Goal: Task Accomplishment & Management: Manage account settings

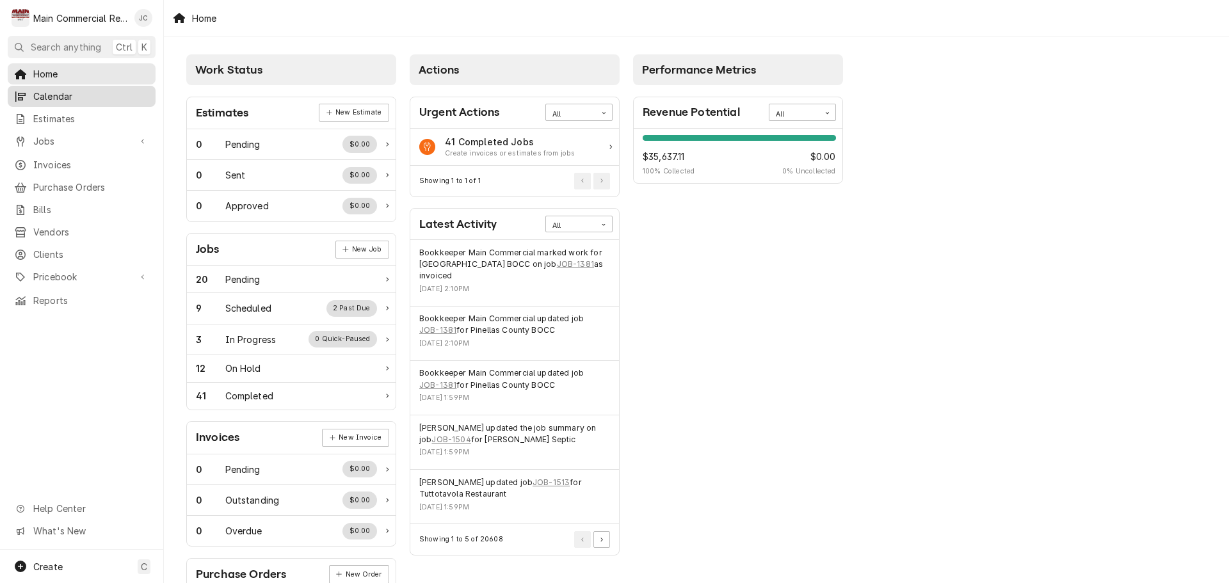
click at [46, 91] on span "Calendar" at bounding box center [91, 96] width 116 height 13
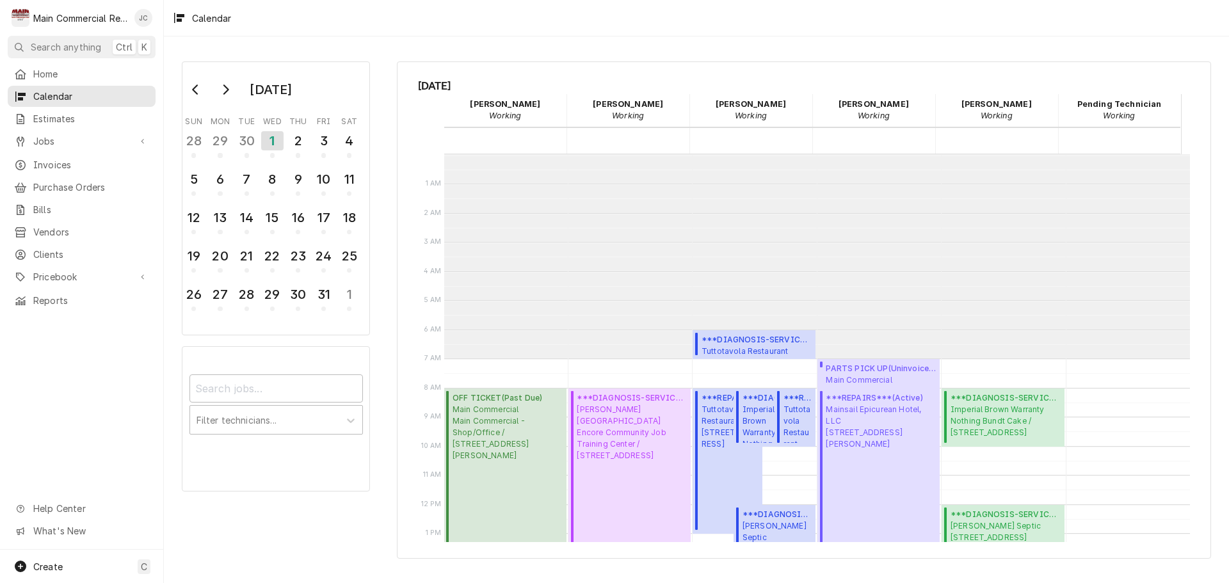
scroll to position [204, 0]
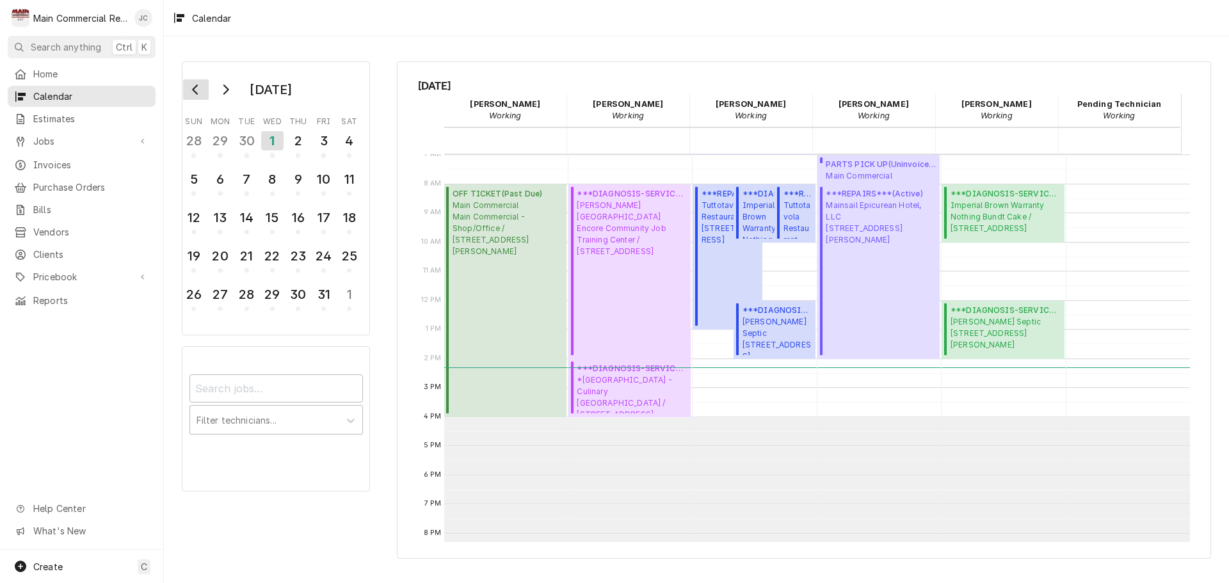
click at [198, 93] on icon "Go to previous month" at bounding box center [196, 89] width 10 height 10
click at [324, 180] on div "12" at bounding box center [323, 179] width 22 height 22
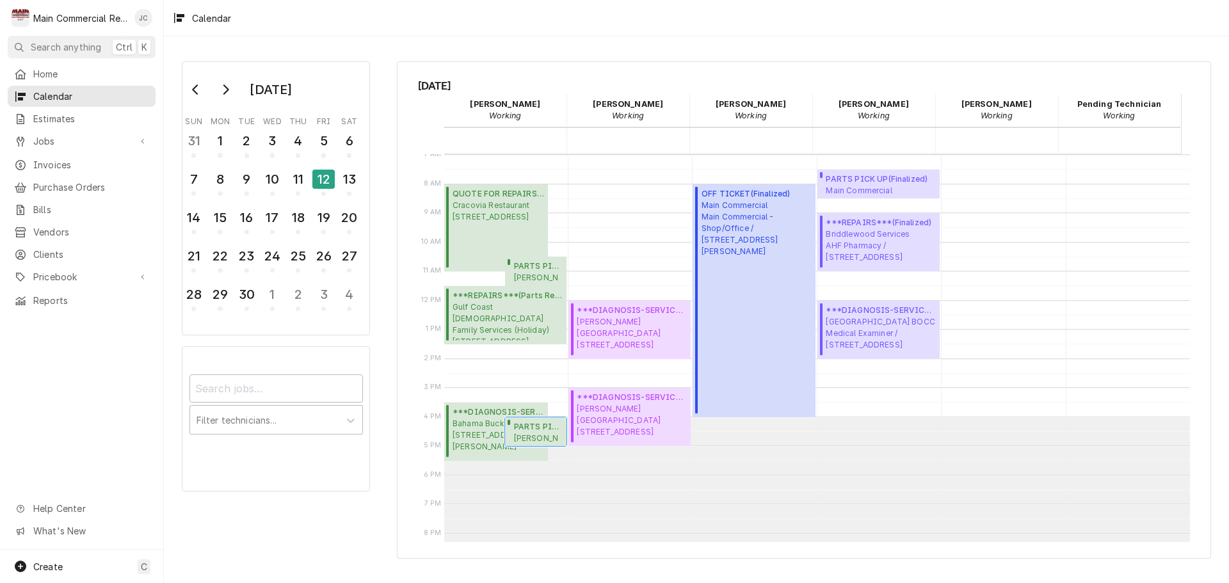
click at [529, 427] on span "PARTS PICK UP ( Finalized )" at bounding box center [538, 427] width 49 height 12
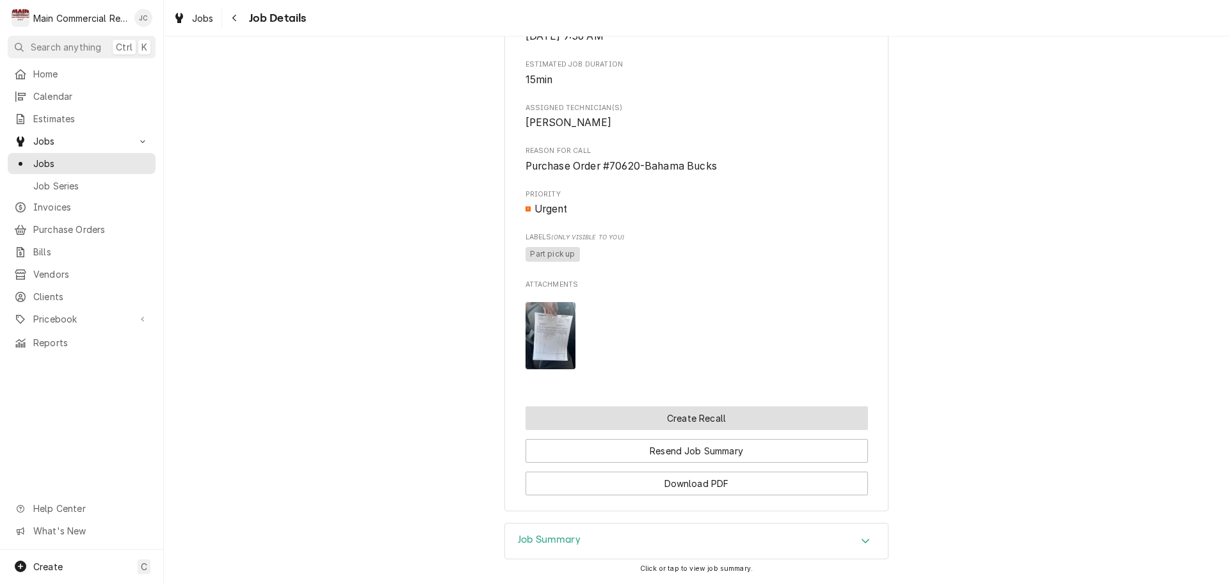
scroll to position [512, 0]
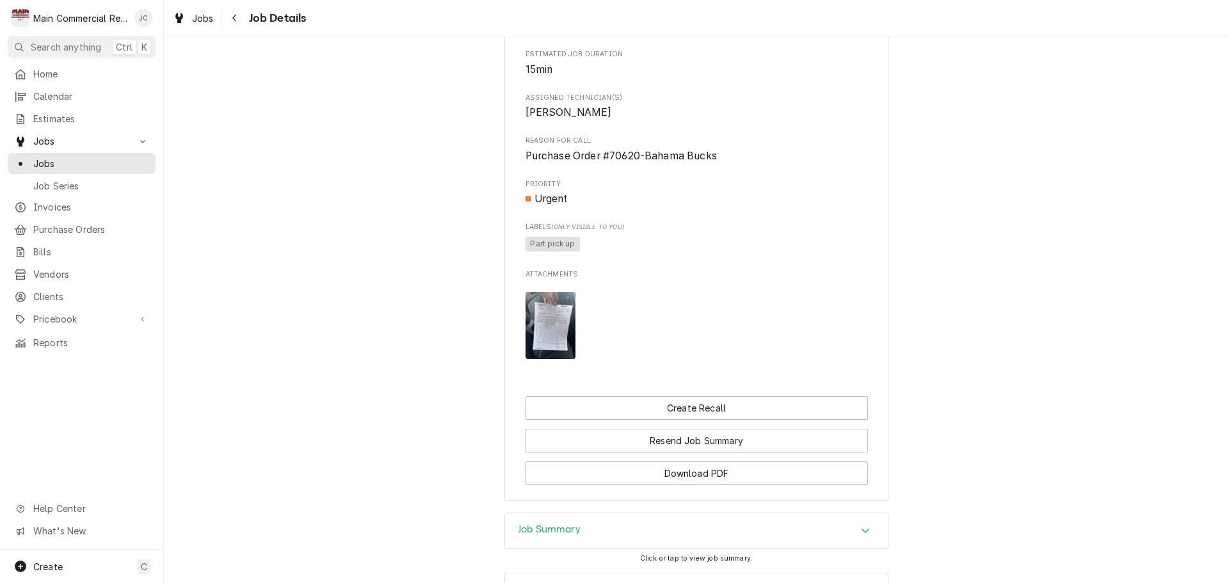
click at [545, 337] on img "Attachments" at bounding box center [550, 325] width 51 height 67
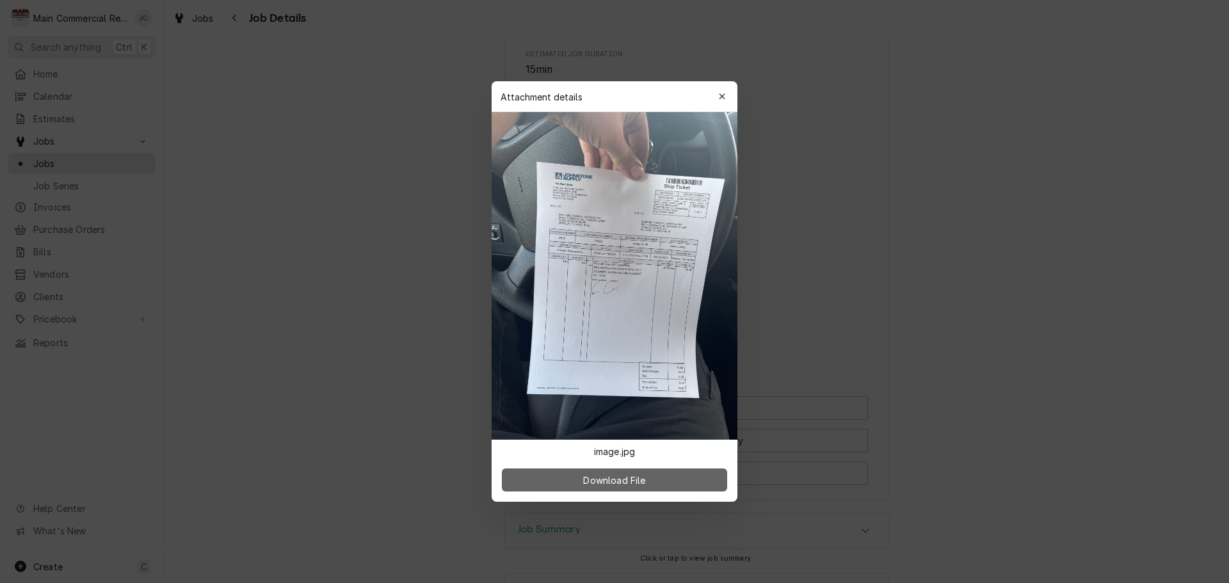
click at [619, 479] on span "Download File" at bounding box center [613, 480] width 67 height 13
drag, startPoint x: 721, startPoint y: 99, endPoint x: 666, endPoint y: 47, distance: 74.7
click at [721, 99] on icon "button" at bounding box center [722, 96] width 7 height 9
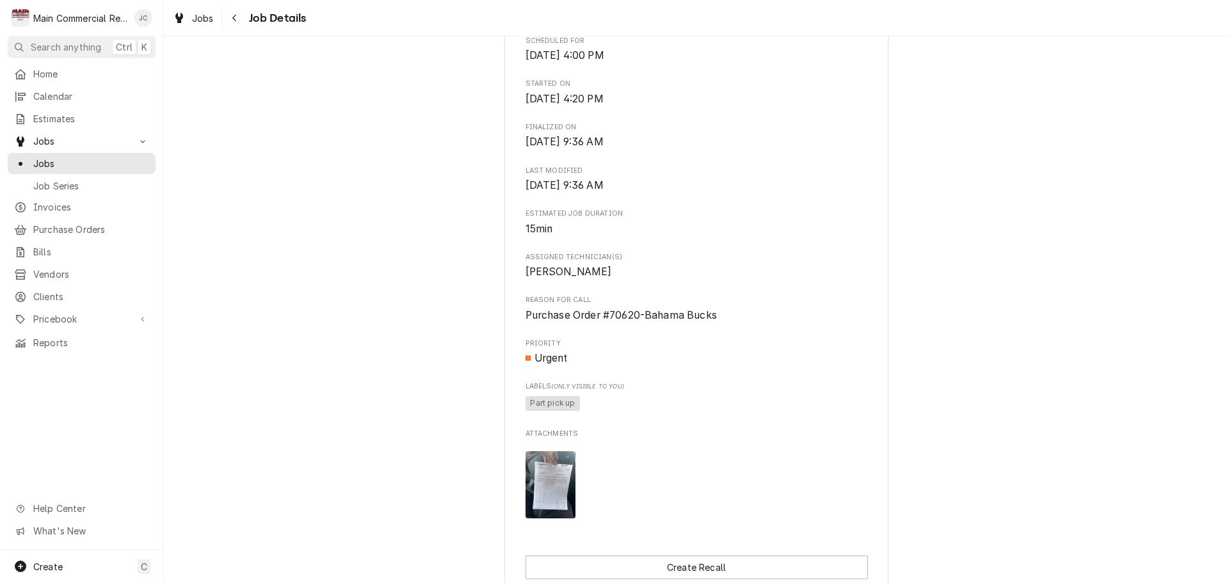
scroll to position [256, 0]
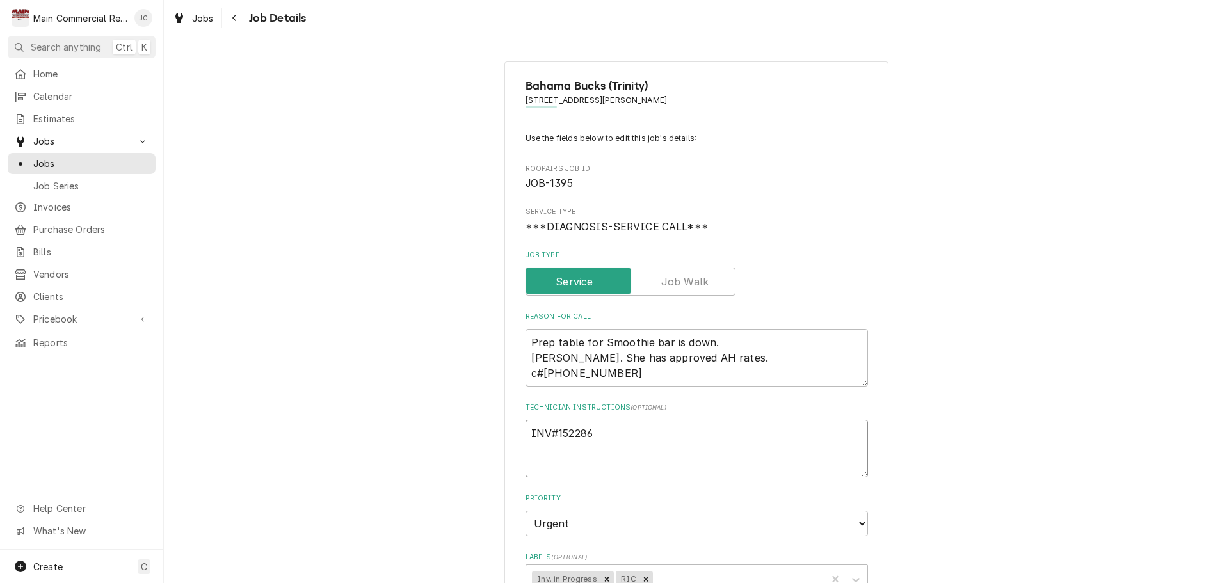
click at [639, 436] on textarea "INV#152286" at bounding box center [696, 449] width 342 height 58
type textarea "x"
type textarea "INV#152286"
type textarea "x"
type textarea "INV#152286 T"
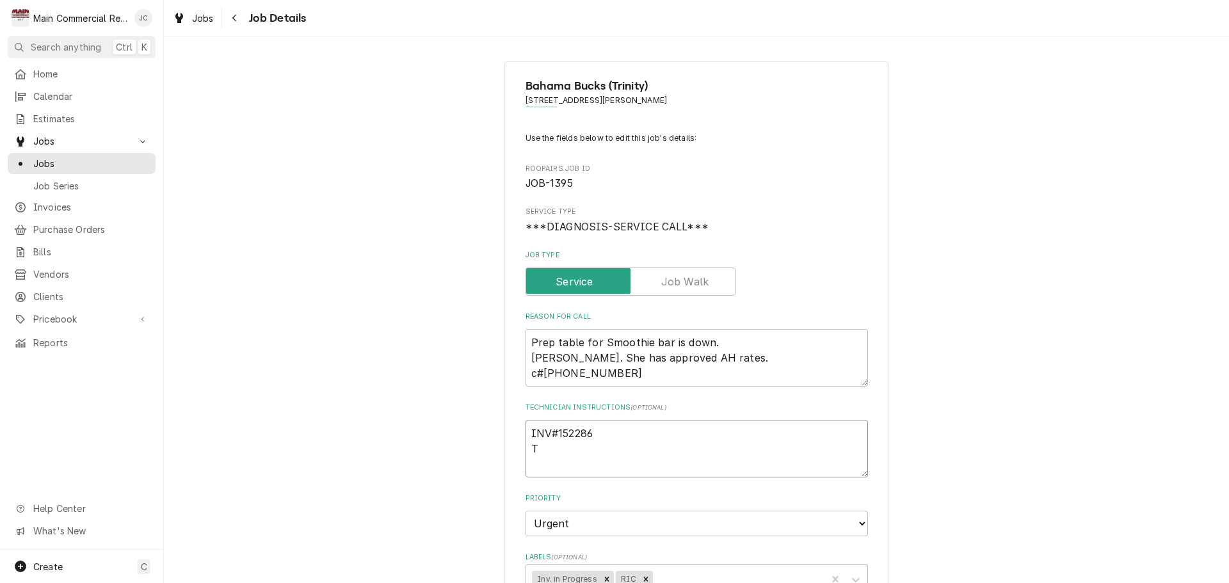
type textarea "x"
type textarea "INV#152286 T-"
type textarea "x"
type textarea "INV#152286 T-S"
type textarea "x"
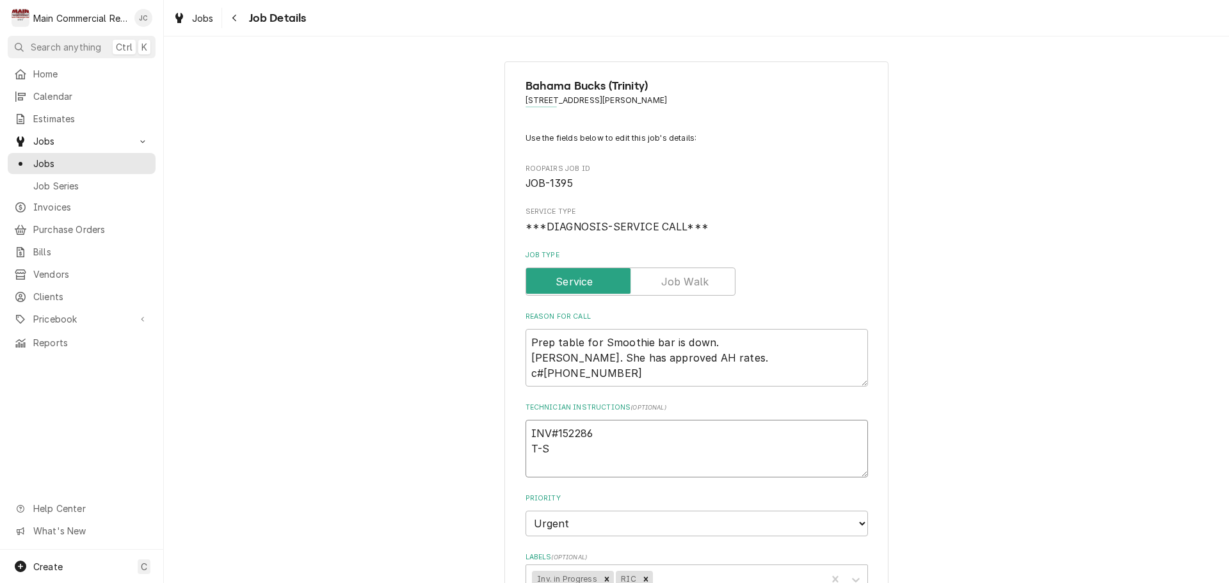
type textarea "INV#152286 T-St"
type textarea "x"
type textarea "INV#152286 T-Sta"
type textarea "x"
type textarea "INV#152286 T-Stat"
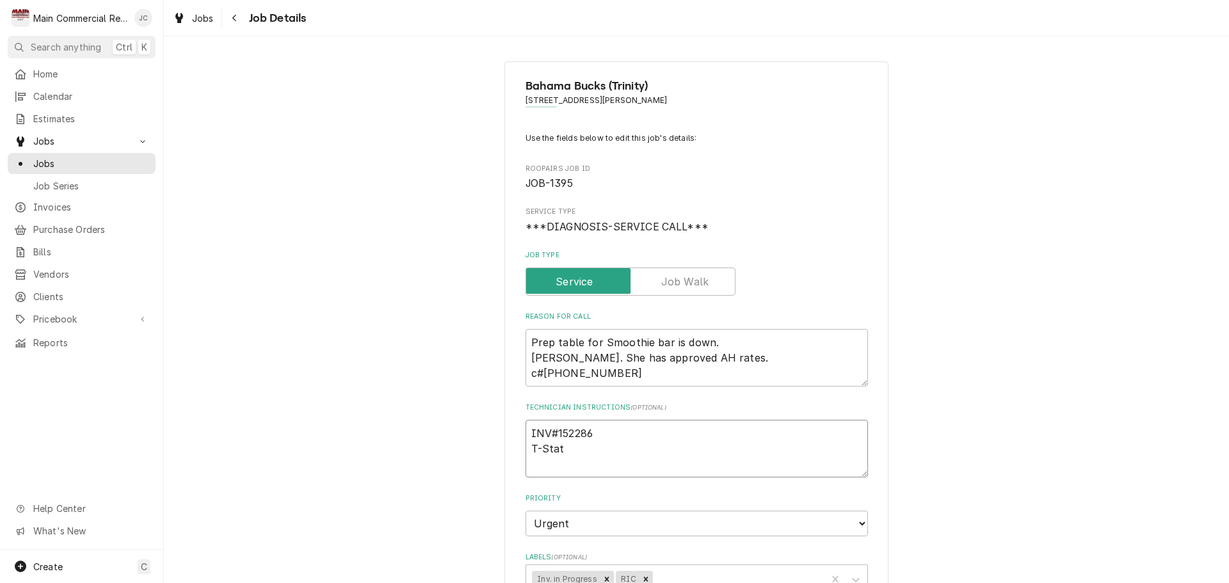
type textarea "x"
type textarea "INV#152286 T-Stat"
type textarea "x"
type textarea "INV#152286 T-Stat p"
type textarea "x"
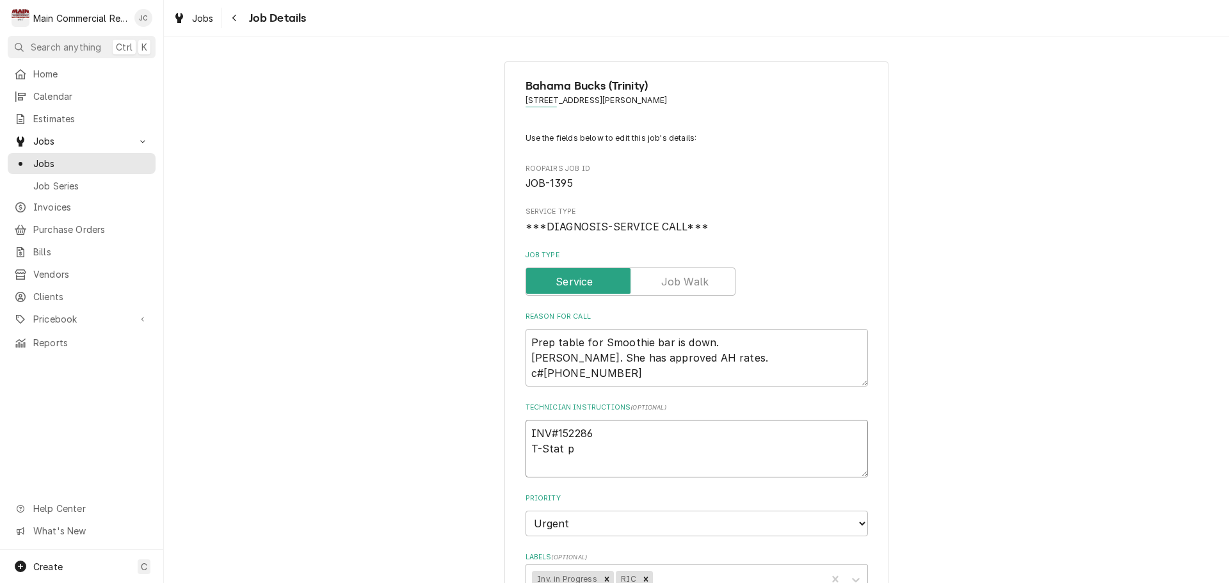
type textarea "INV#152286 T-Stat pn"
type textarea "x"
type textarea "INV#152286 T-Stat p"
type textarea "x"
type textarea "INV#152286 T-Stat p/"
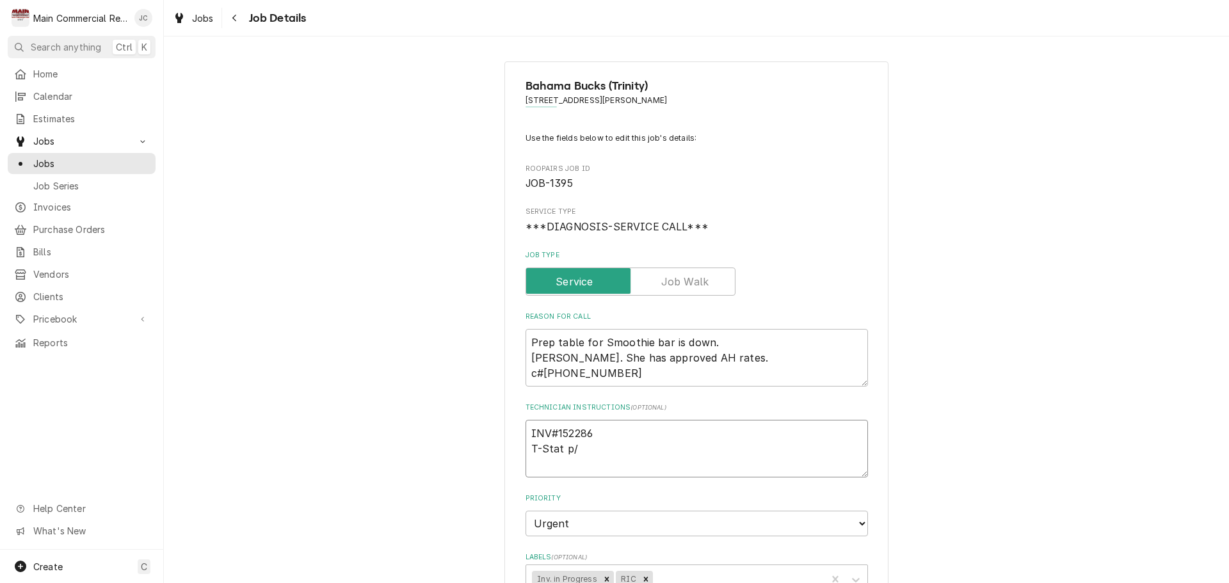
type textarea "x"
type textarea "INV#152286 T-Stat p/n"
type textarea "x"
type textarea "INV#152286 T-Stat p/n:"
type textarea "x"
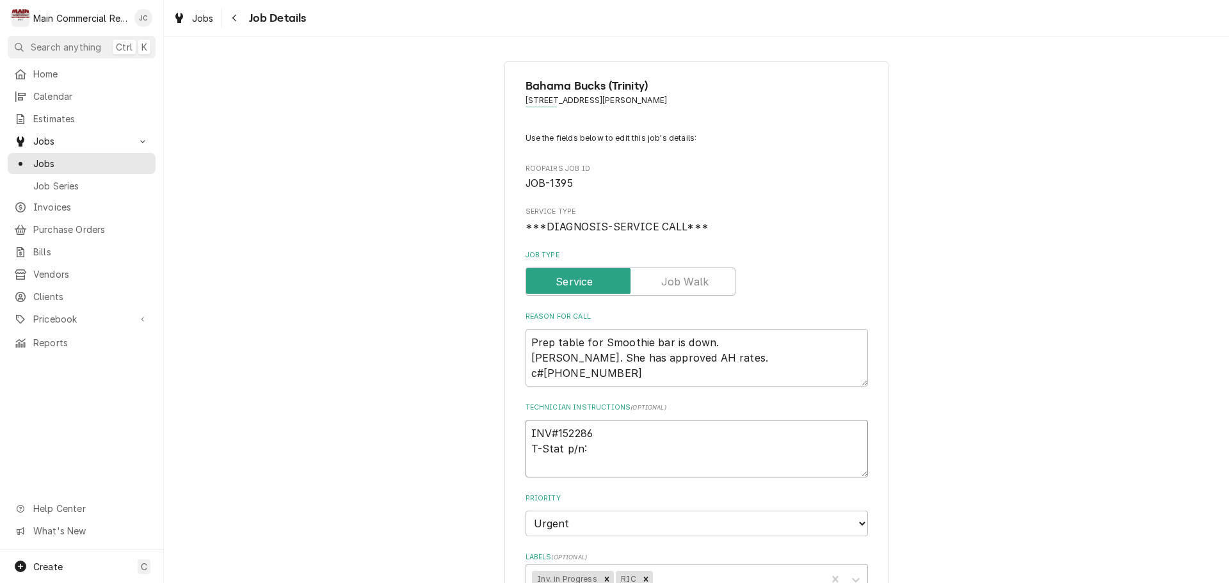
type textarea "INV#152286 T-Stat p/n:"
type textarea "x"
type textarea "INV#152286 T-Stat p/n: A"
type textarea "x"
type textarea "INV#152286 T-Stat p/n: A3"
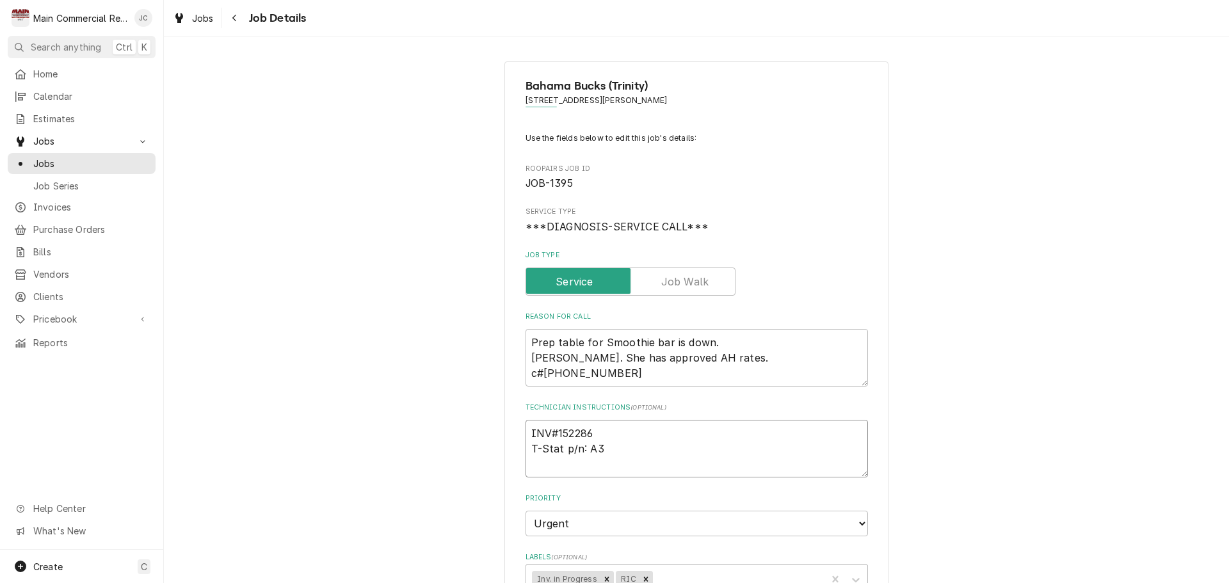
type textarea "x"
type textarea "INV#152286 T-Stat p/n: A30"
type textarea "x"
type textarea "INV#152286 T-Stat p/n: A30-"
type textarea "x"
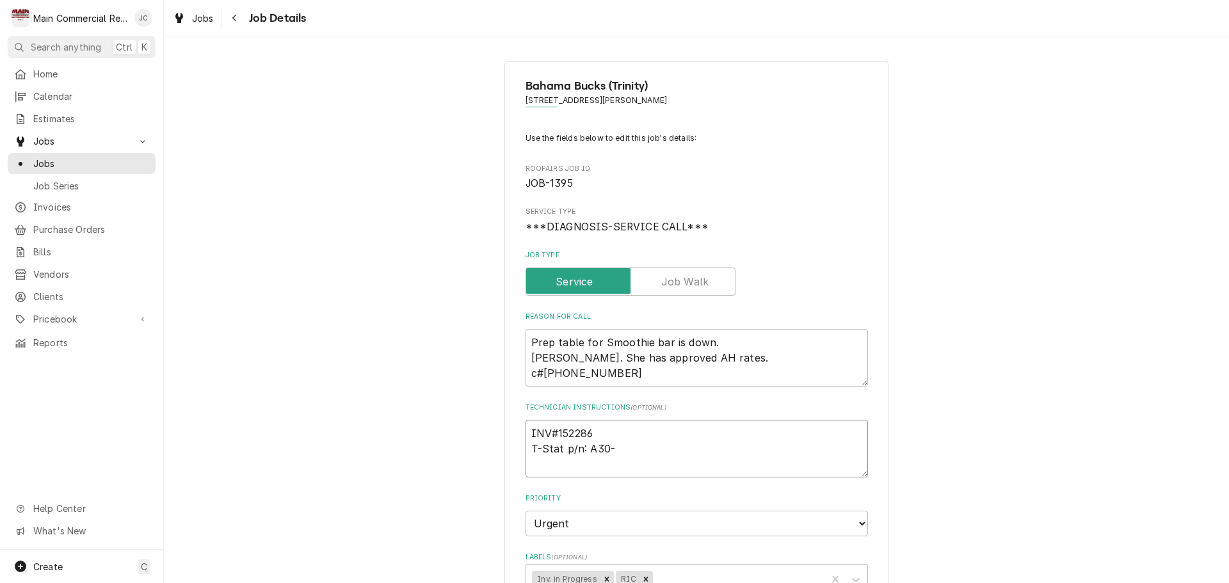
type textarea "INV#152286 T-Stat p/n: A30-2"
type textarea "x"
type textarea "INV#152286 T-Stat p/n: A30-26"
type textarea "x"
type textarea "INV#152286 T-Stat p/n: A30-261"
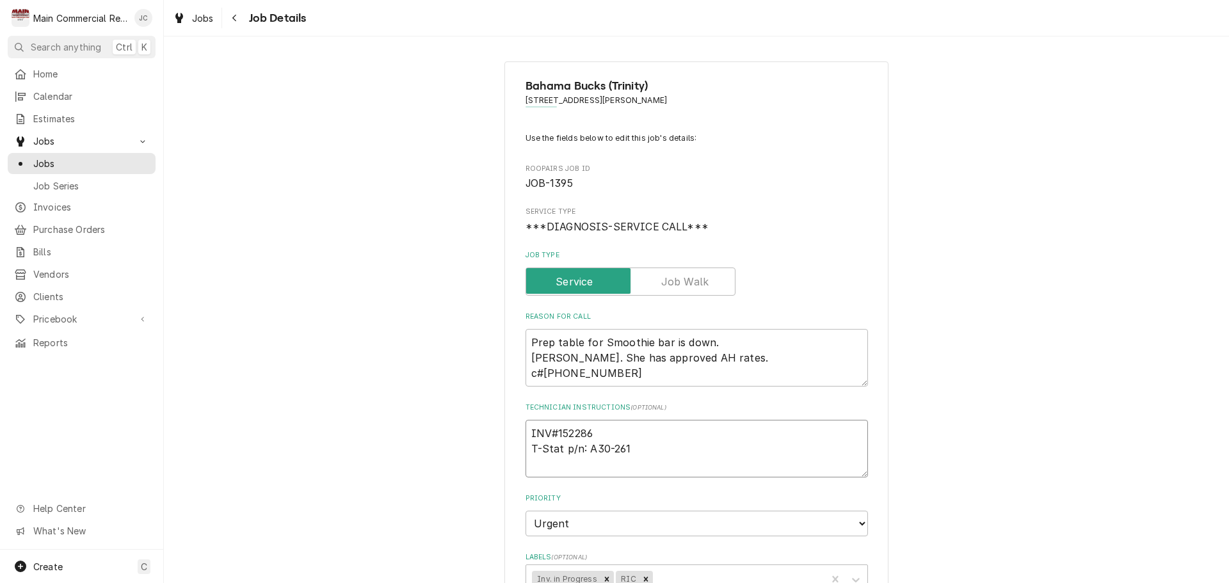
type textarea "x"
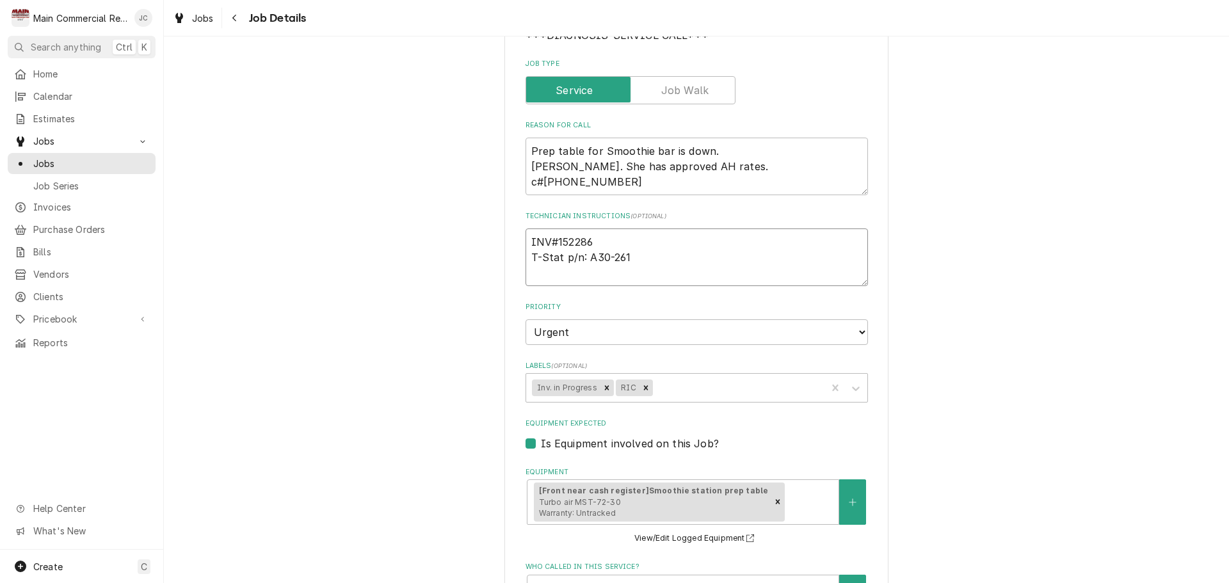
scroll to position [192, 0]
click at [602, 386] on icon "Remove Inv. in Progress" at bounding box center [606, 387] width 9 height 9
type textarea "INV#152286 T-Stat p/n: A30-261"
type textarea "x"
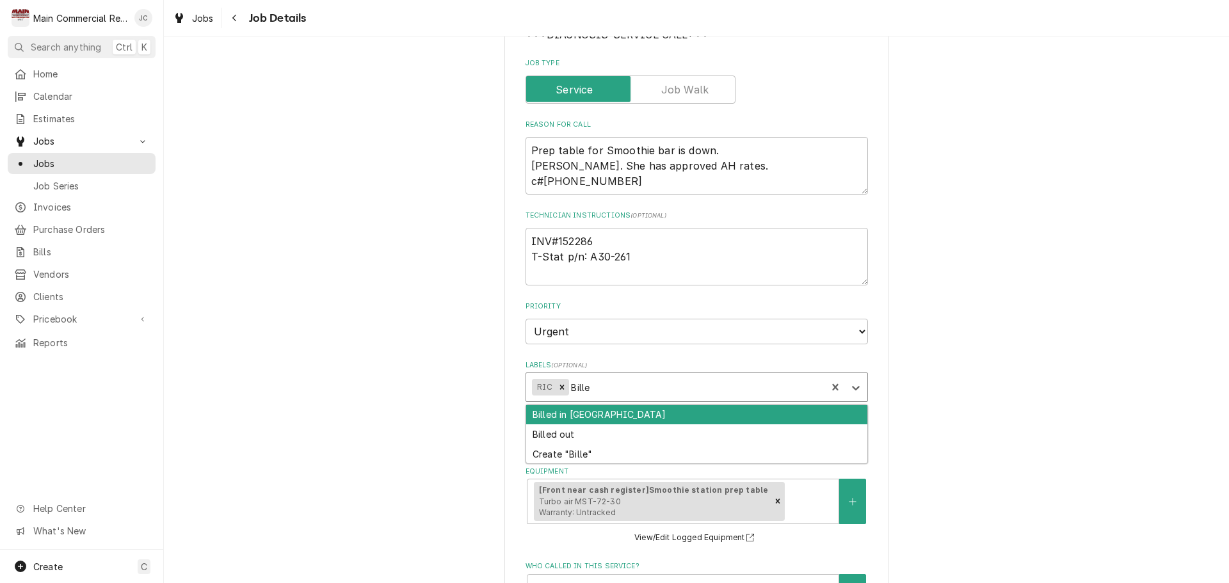
type input "Billed"
click at [579, 417] on div "Billed in QBO" at bounding box center [696, 415] width 341 height 20
type textarea "x"
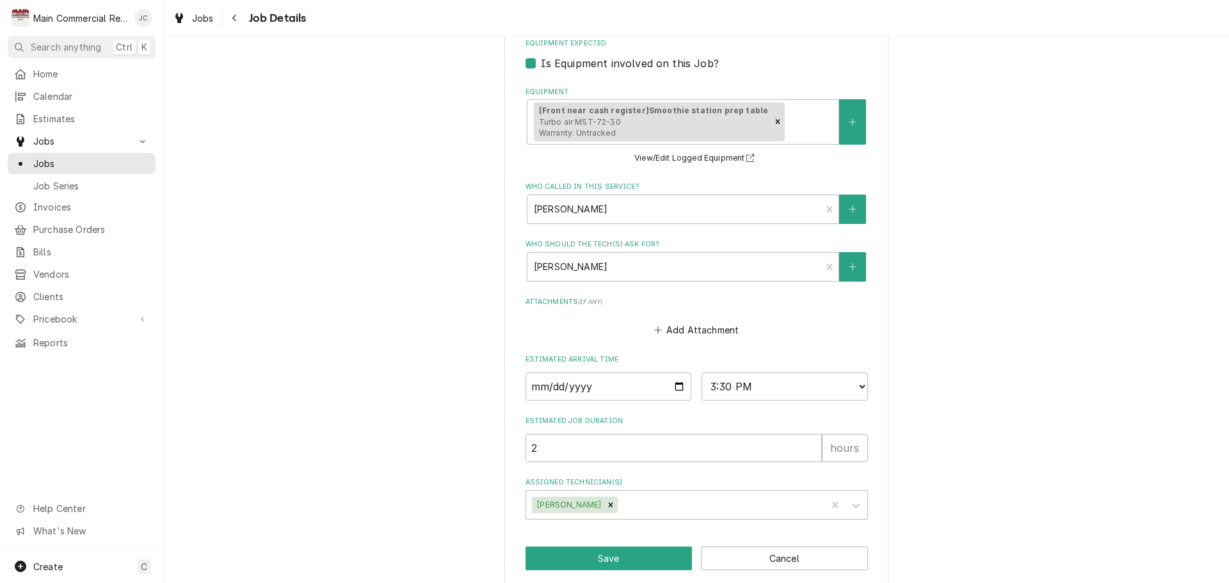
scroll to position [586, 0]
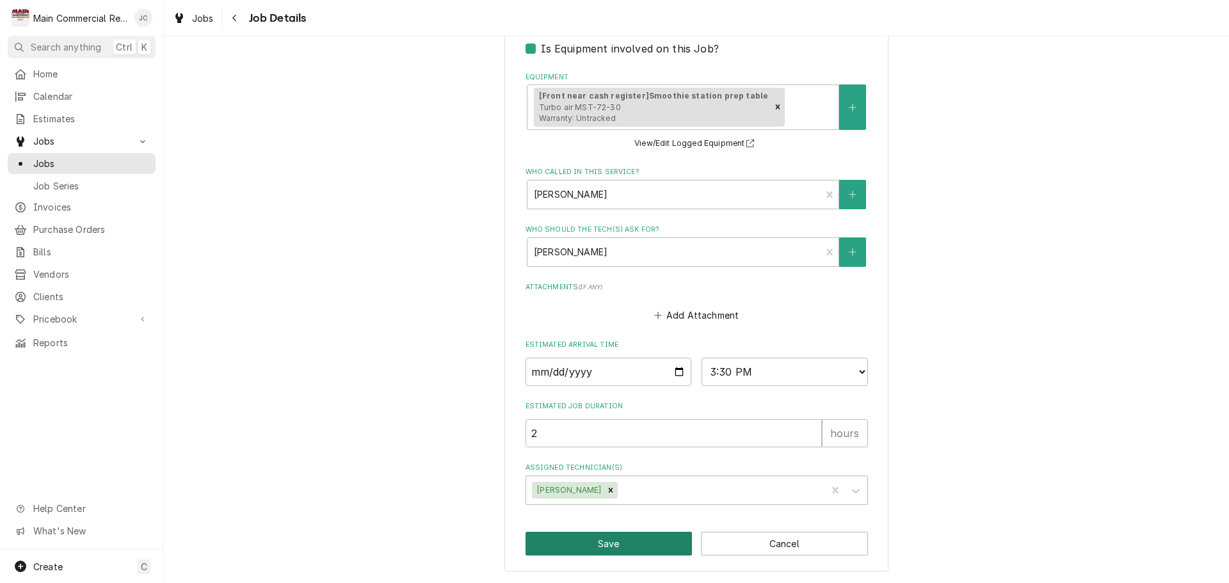
click at [637, 545] on button "Save" at bounding box center [608, 544] width 167 height 24
type textarea "x"
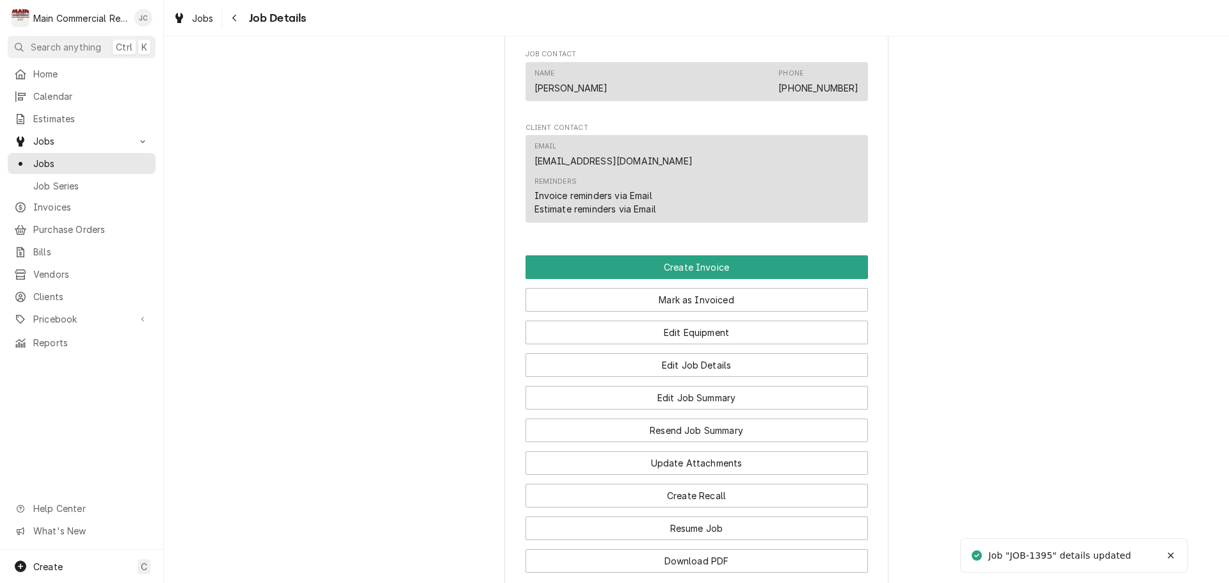
scroll to position [960, 0]
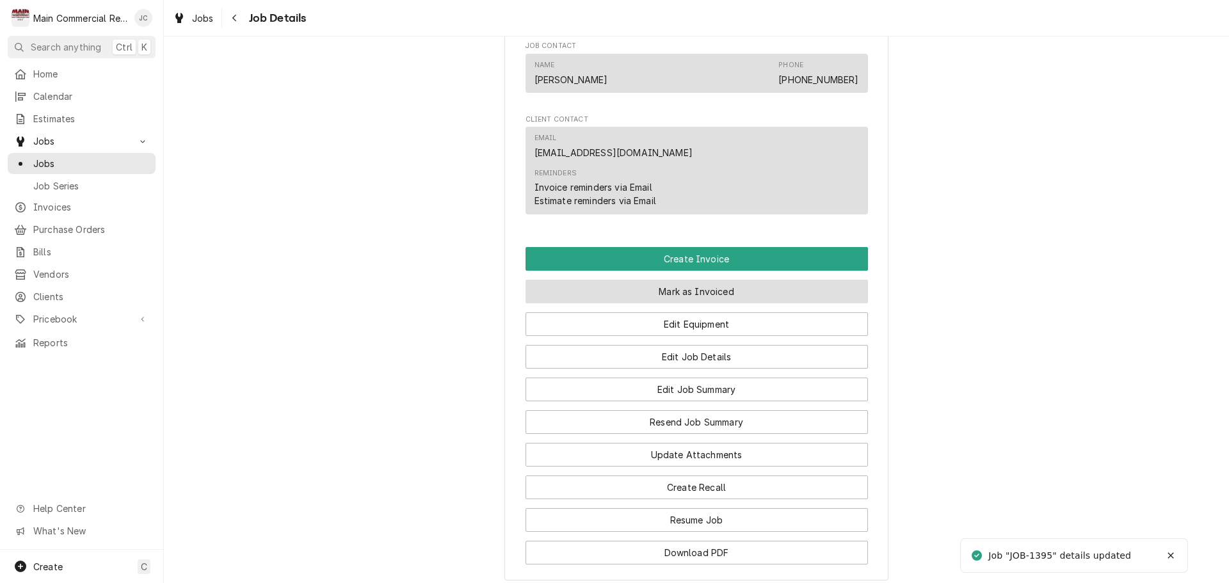
click at [677, 303] on button "Mark as Invoiced" at bounding box center [696, 292] width 342 height 24
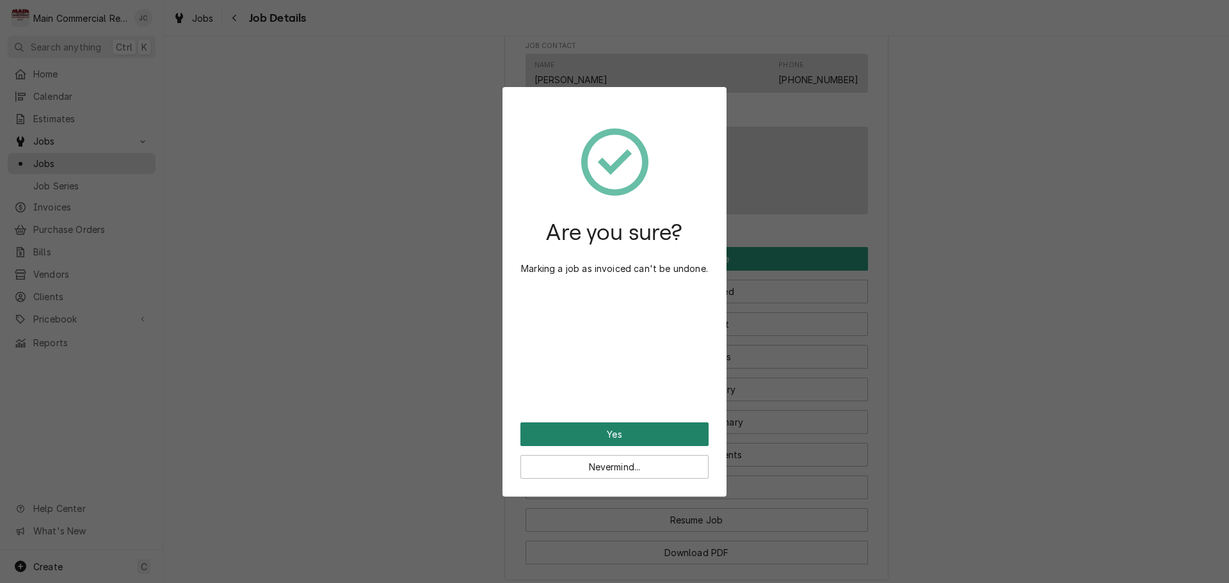
click at [609, 432] on button "Yes" at bounding box center [614, 434] width 188 height 24
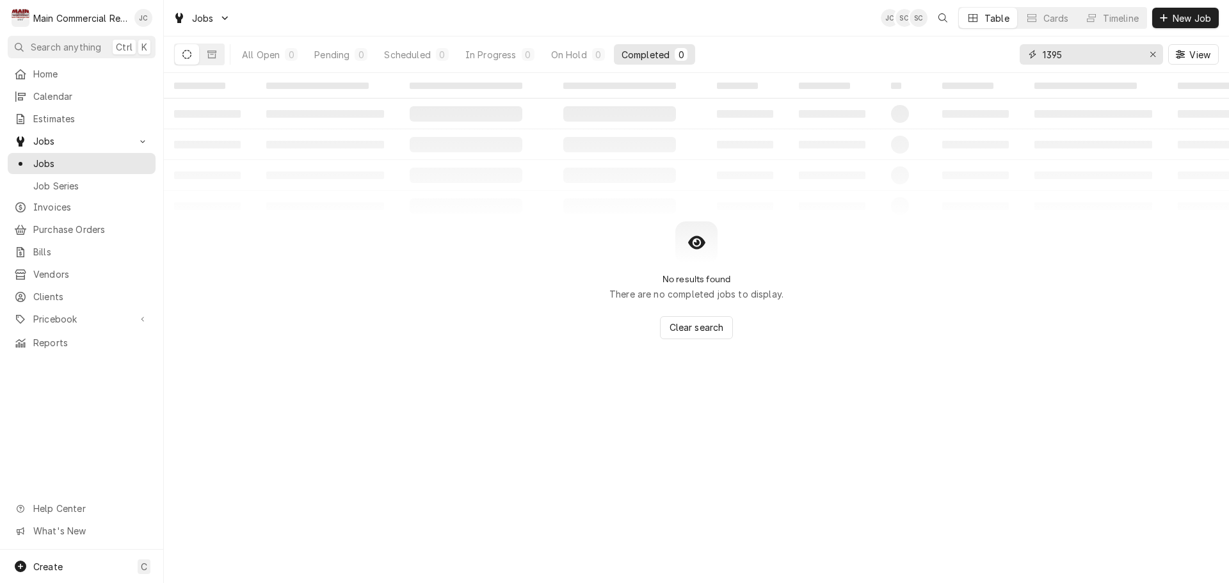
click at [1152, 58] on icon "Erase input" at bounding box center [1152, 54] width 7 height 9
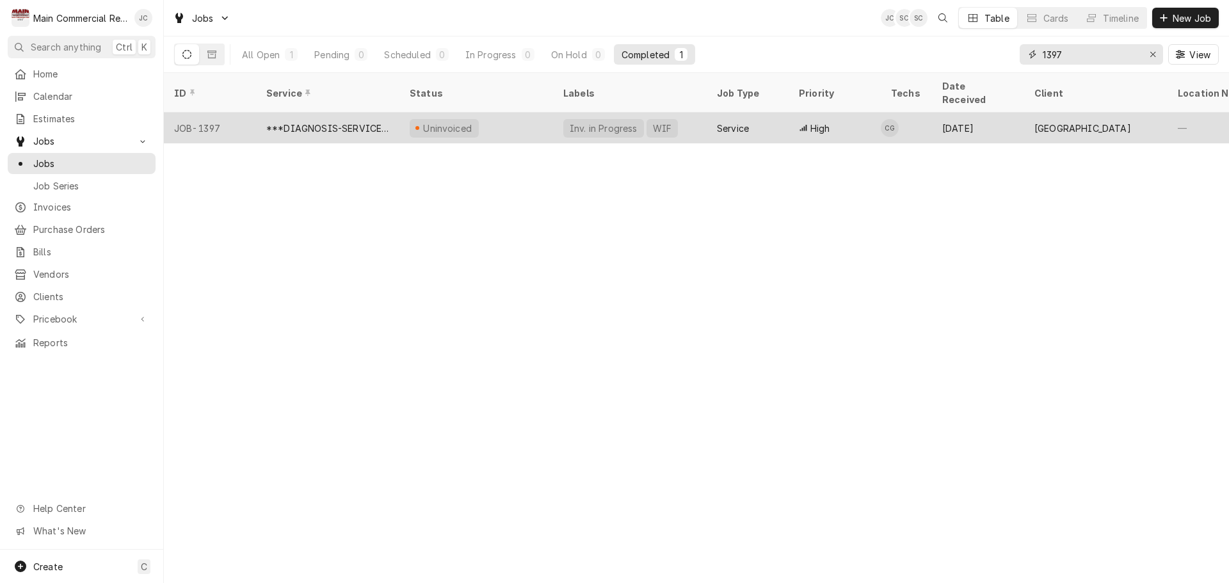
type input "1397"
click at [499, 117] on div "Uninvoiced" at bounding box center [476, 128] width 154 height 31
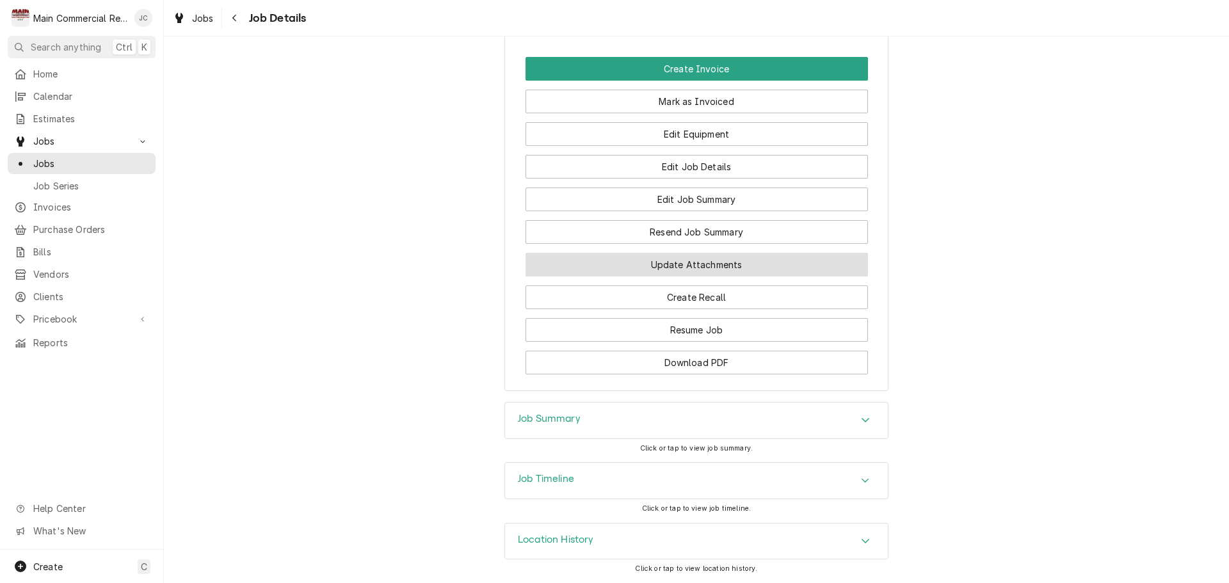
scroll to position [1421, 0]
drag, startPoint x: 718, startPoint y: 431, endPoint x: 717, endPoint y: 422, distance: 8.3
click at [717, 430] on div "Job Summary" at bounding box center [696, 421] width 383 height 36
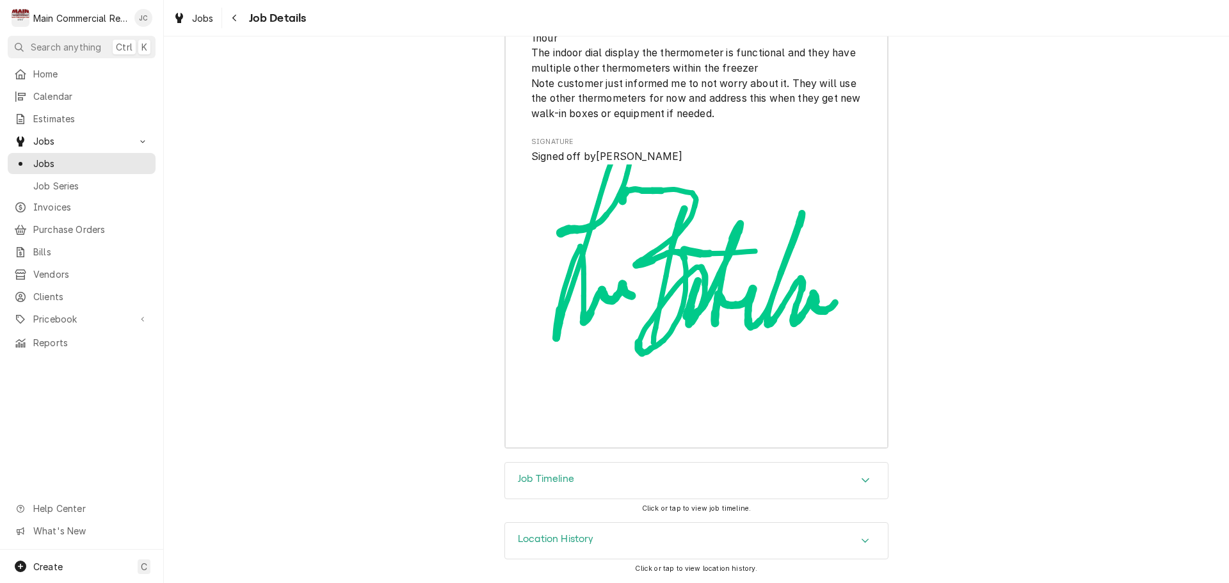
scroll to position [3440, 0]
click at [716, 484] on div "Job Timeline" at bounding box center [696, 481] width 383 height 36
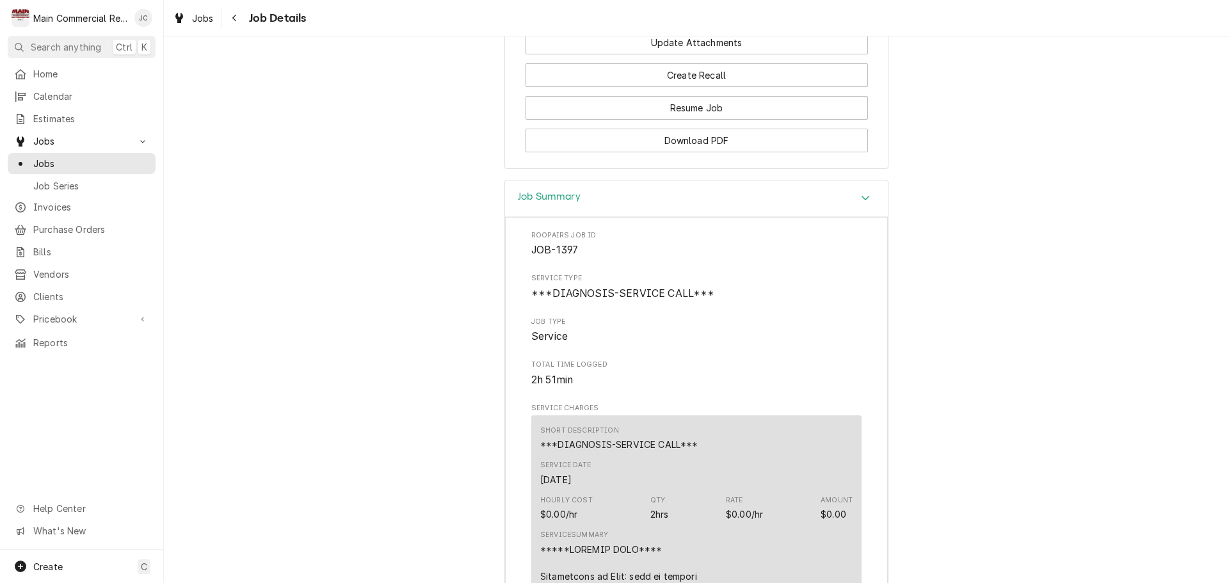
scroll to position [1488, 0]
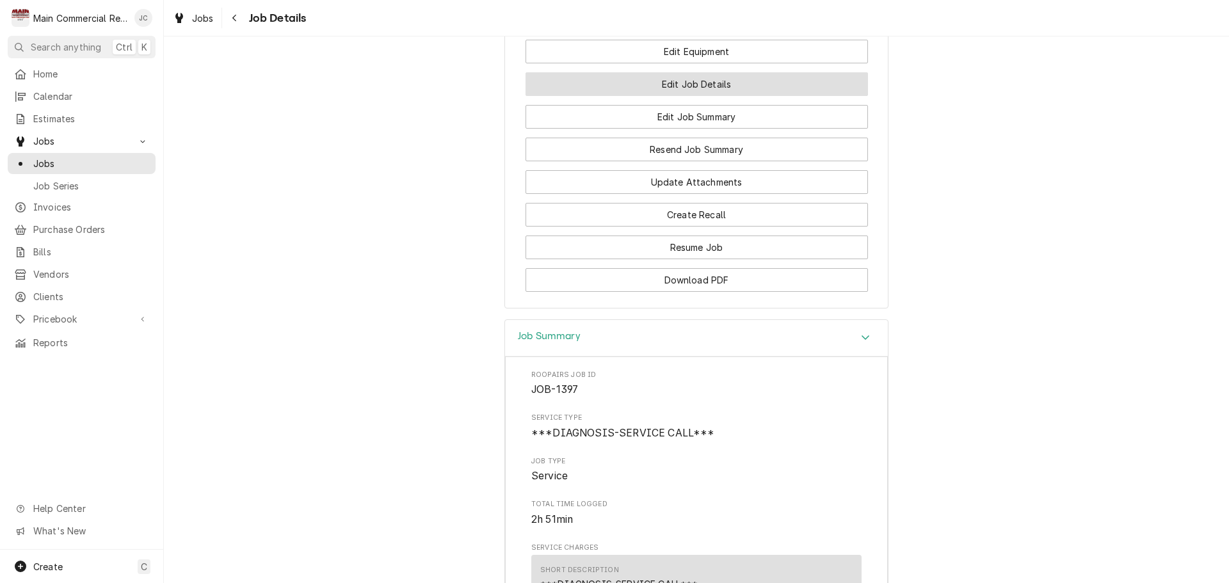
click at [724, 96] on button "Edit Job Details" at bounding box center [696, 84] width 342 height 24
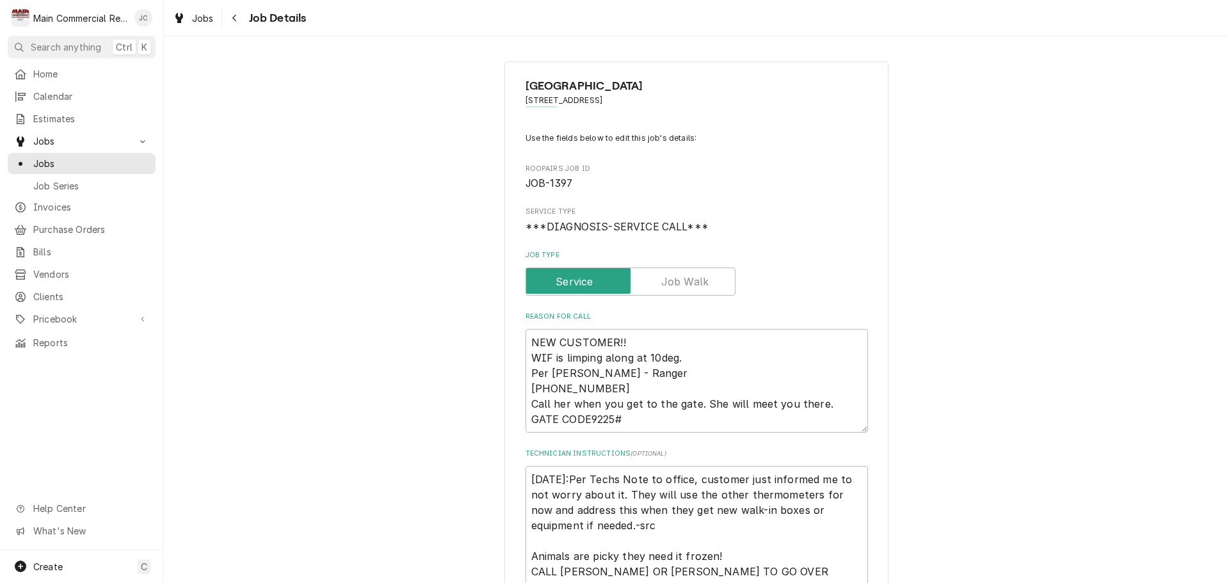
scroll to position [64, 0]
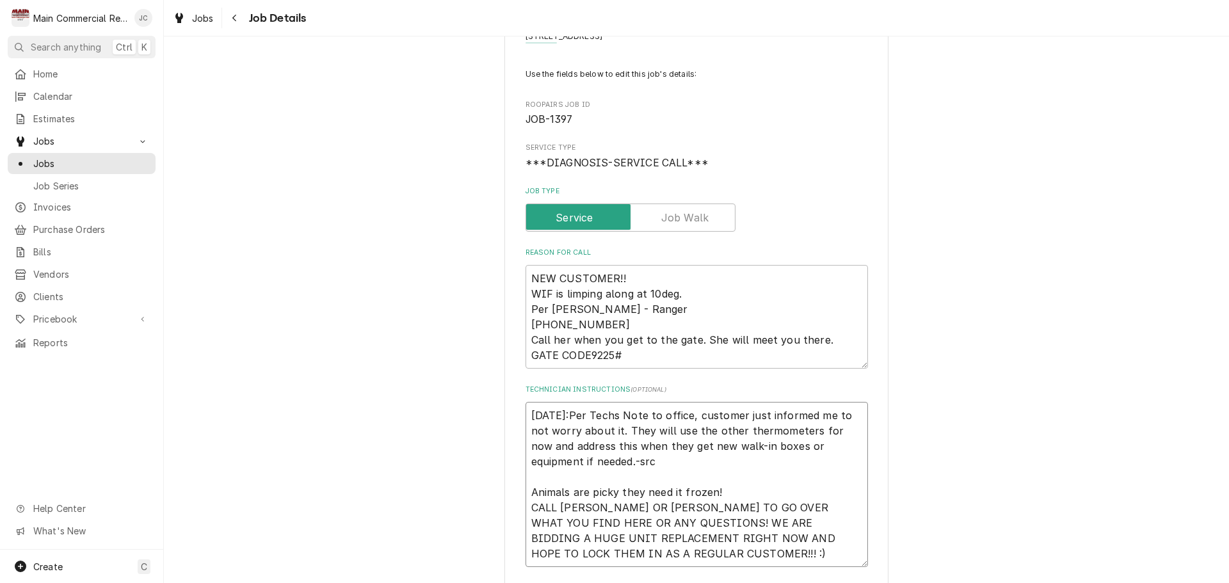
click at [531, 411] on textarea "9/25/25:Per Techs Note to office, customer just informed me to not worry about …" at bounding box center [696, 484] width 342 height 165
type textarea "x"
type textarea "9/25/25:Per Techs Note to office, customer just informed me to not worry about …"
type textarea "x"
type textarea "f 9/25/25:Per Techs Note to office, customer just informed me to not worry abou…"
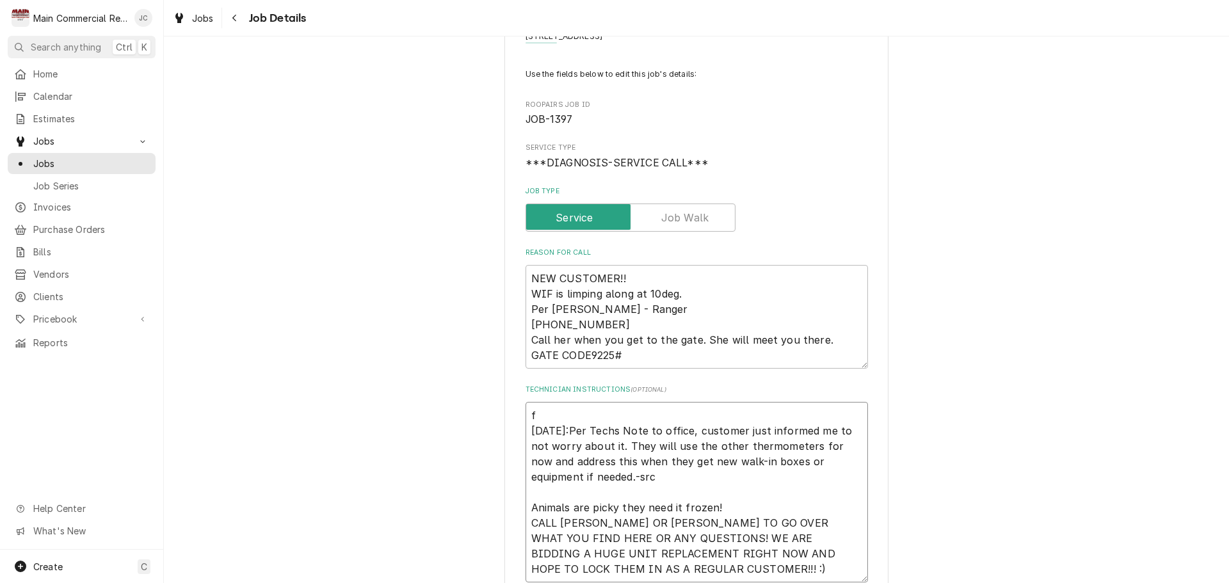
type textarea "x"
type textarea "9/25/25:Per Techs Note to office, customer just informed me to not worry about …"
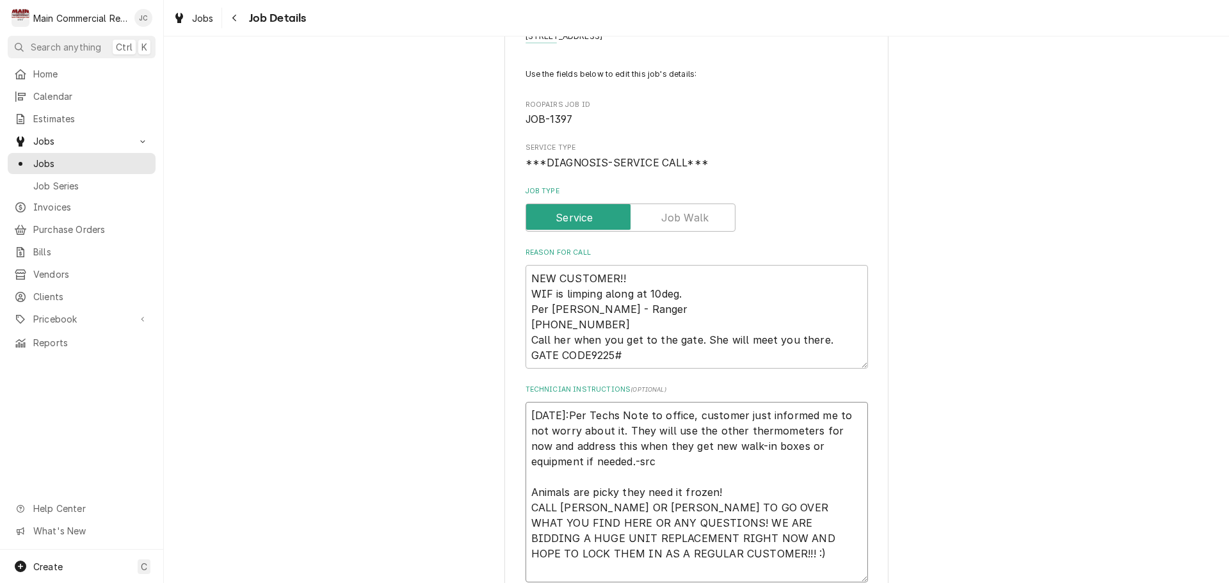
type textarea "x"
type textarea "I 9/25/25:Per Techs Note to office, customer just informed me to not worry abou…"
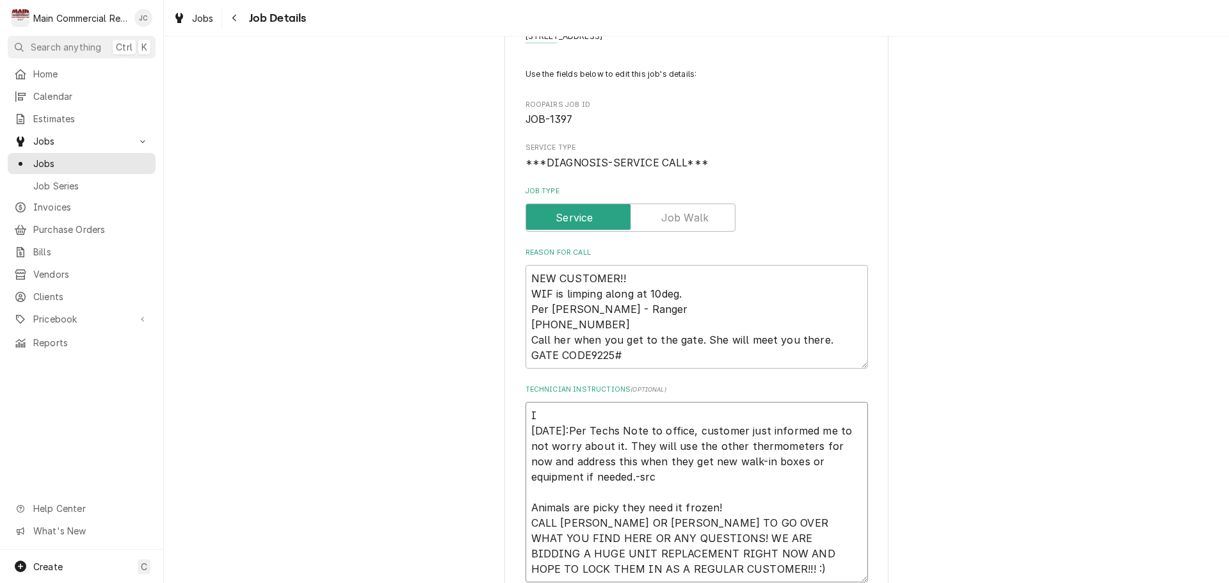
type textarea "x"
type textarea "In 9/25/25:Per Techs Note to office, customer just informed me to not worry abo…"
type textarea "x"
type textarea "Inv 9/25/25:Per Techs Note to office, customer just informed me to not worry ab…"
type textarea "x"
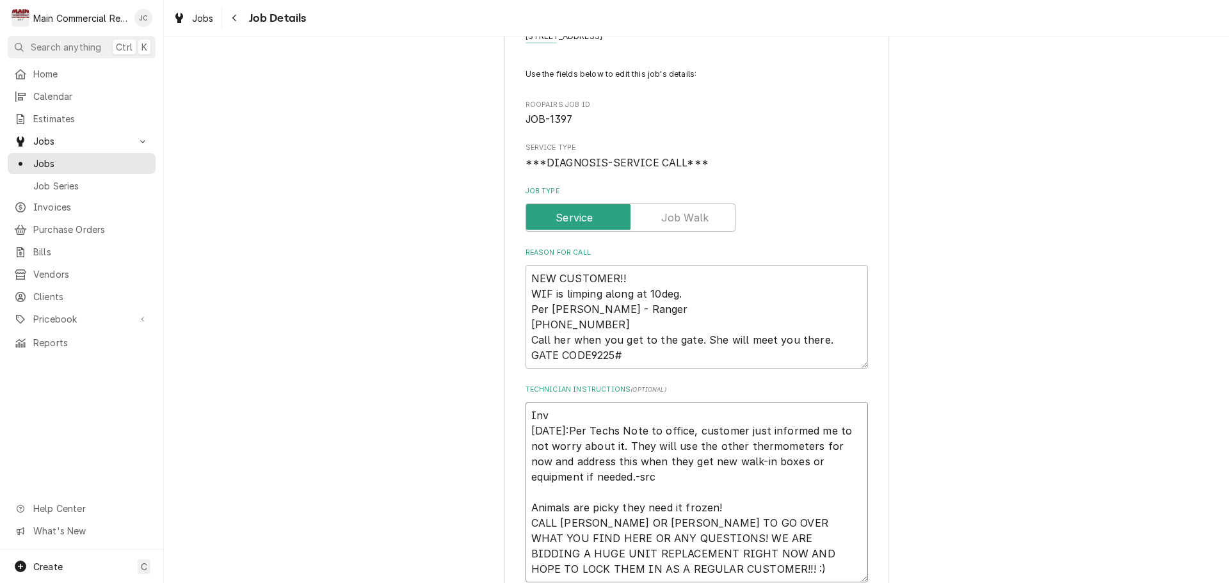
type textarea "Invo 9/25/25:Per Techs Note to office, customer just informed me to not worry a…"
type textarea "x"
type textarea "Invoi 9/25/25:Per Techs Note to office, customer just informed me to not worry …"
type textarea "x"
type textarea "Invoic 9/25/25:Per Techs Note to office, customer just informed me to not worry…"
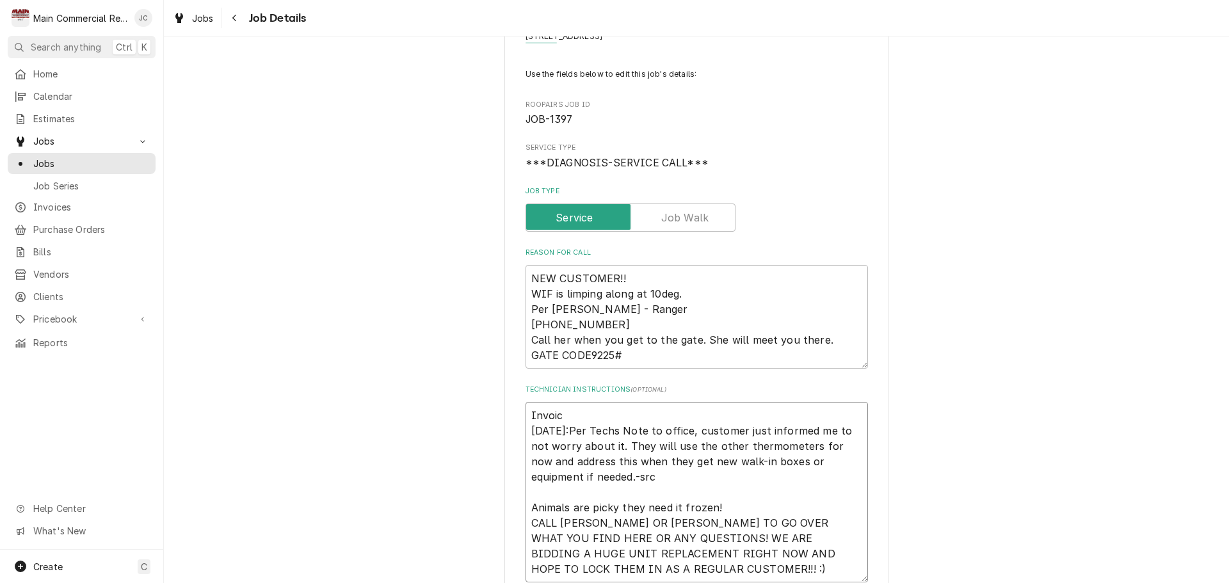
type textarea "x"
type textarea "Invoice 9/25/25:Per Techs Note to office, customer just informed me to not worr…"
type textarea "x"
type textarea "Invoice# 9/25/25:Per Techs Note to office, customer just informed me to not wor…"
type textarea "x"
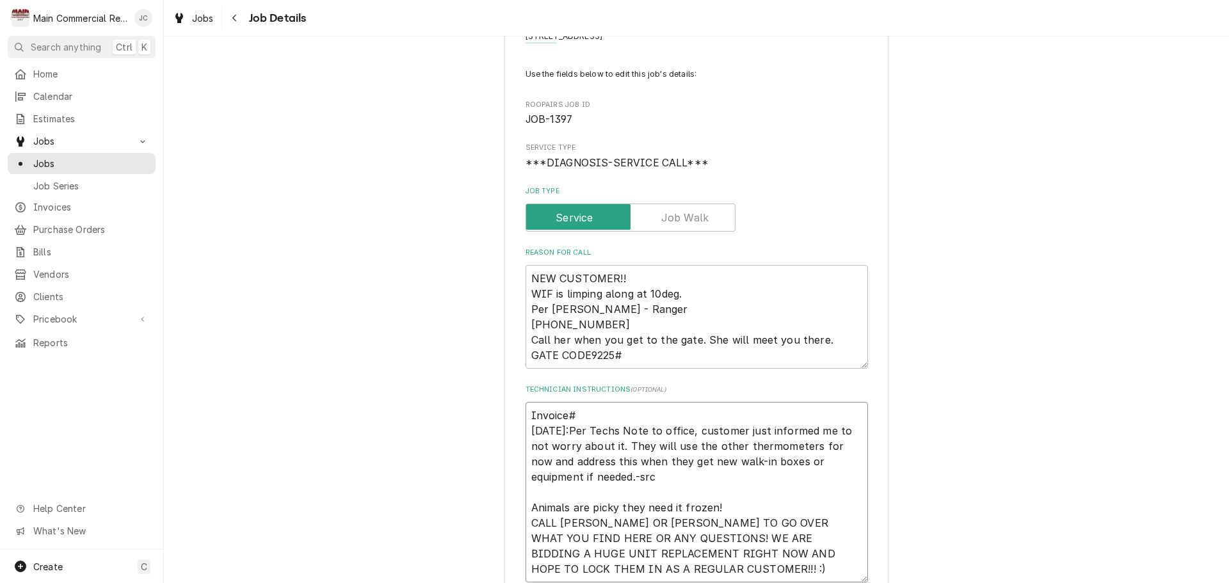
type textarea "Invoice#1 9/25/25:Per Techs Note to office, customer just informed me to not wo…"
type textarea "x"
type textarea "Invoice#15 9/25/25:Per Techs Note to office, customer just informed me to not w…"
type textarea "x"
type textarea "Invoice#152 9/25/25:Per Techs Note to office, customer just informed me to not …"
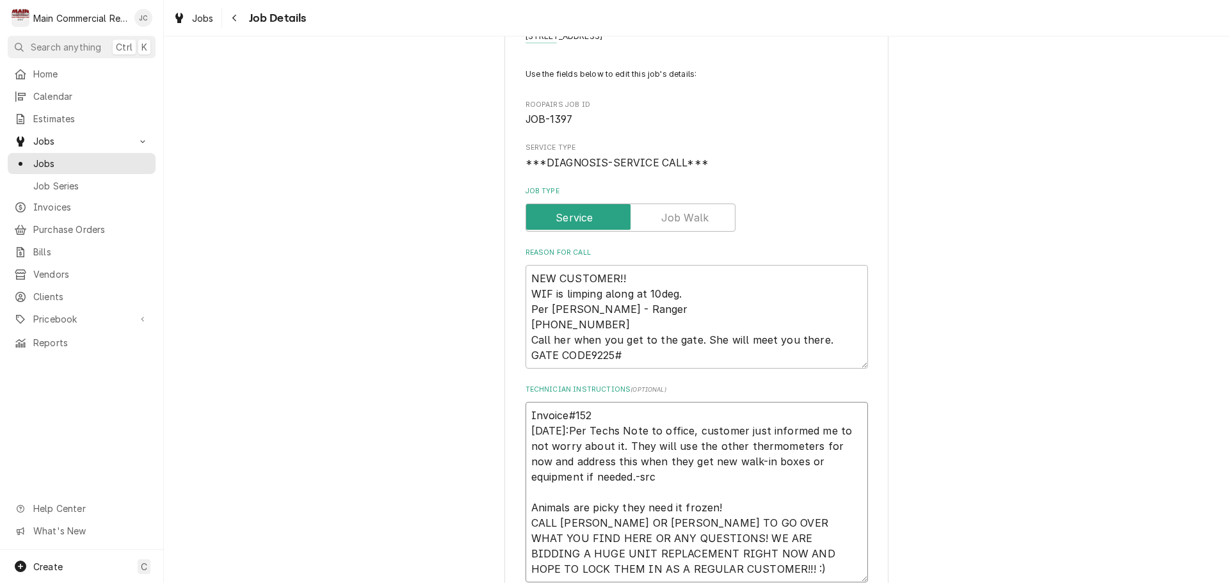
type textarea "x"
type textarea "Invoice#1522 9/25/25:Per Techs Note to office, customer just informed me to not…"
type textarea "x"
type textarea "Invoice#15228 9/25/25:Per Techs Note to office, customer just informed me to no…"
type textarea "x"
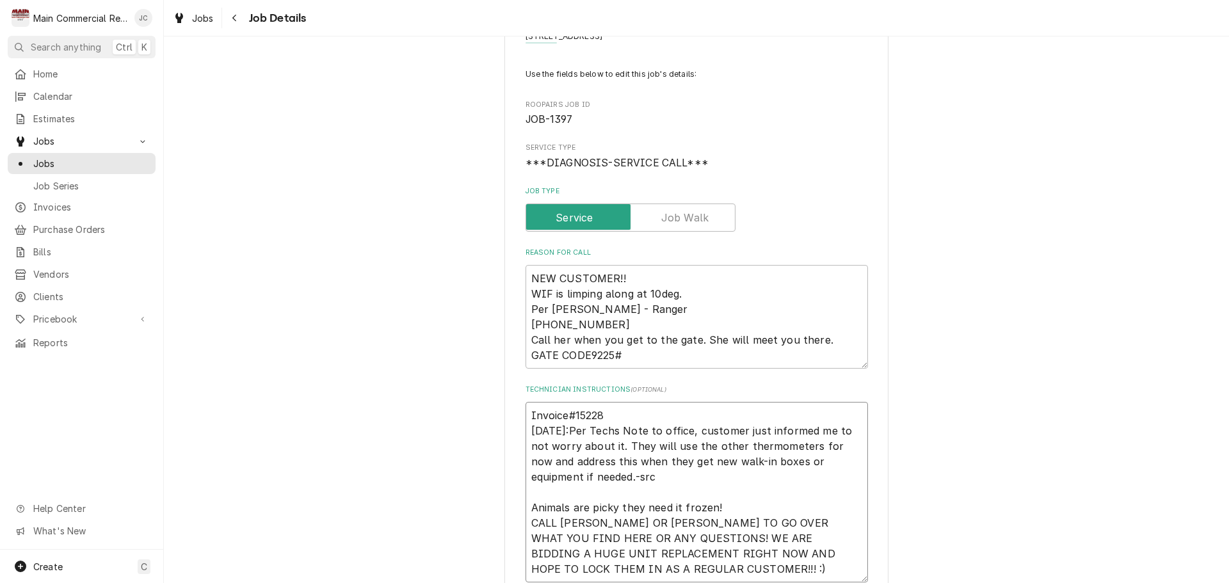
type textarea "Invoice#152287 9/25/25:Per Techs Note to office, customer just informed me to n…"
type textarea "x"
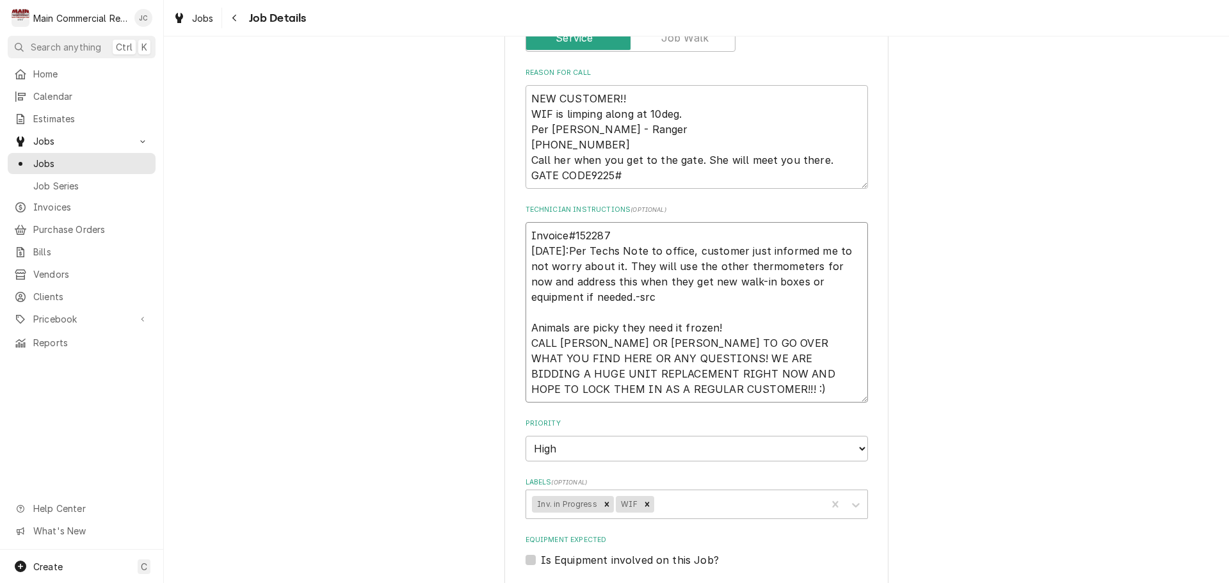
scroll to position [384, 0]
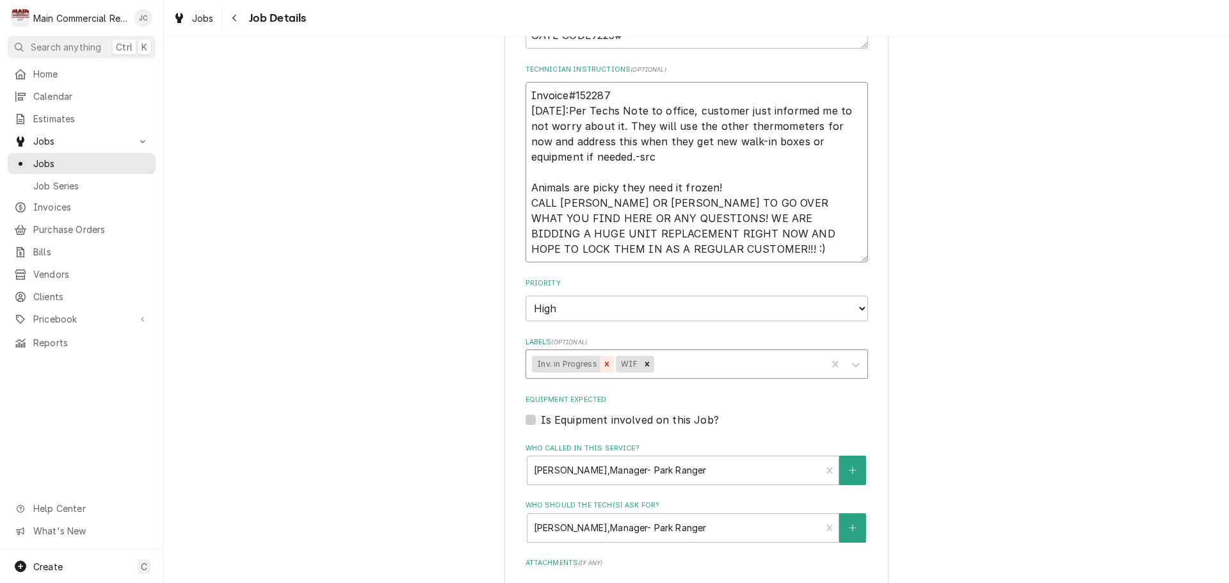
click at [600, 370] on div "Remove Inv. in Progress" at bounding box center [607, 364] width 14 height 17
type textarea "Invoice#152287 9/25/25:Per Techs Note to office, customer just informed me to n…"
type textarea "x"
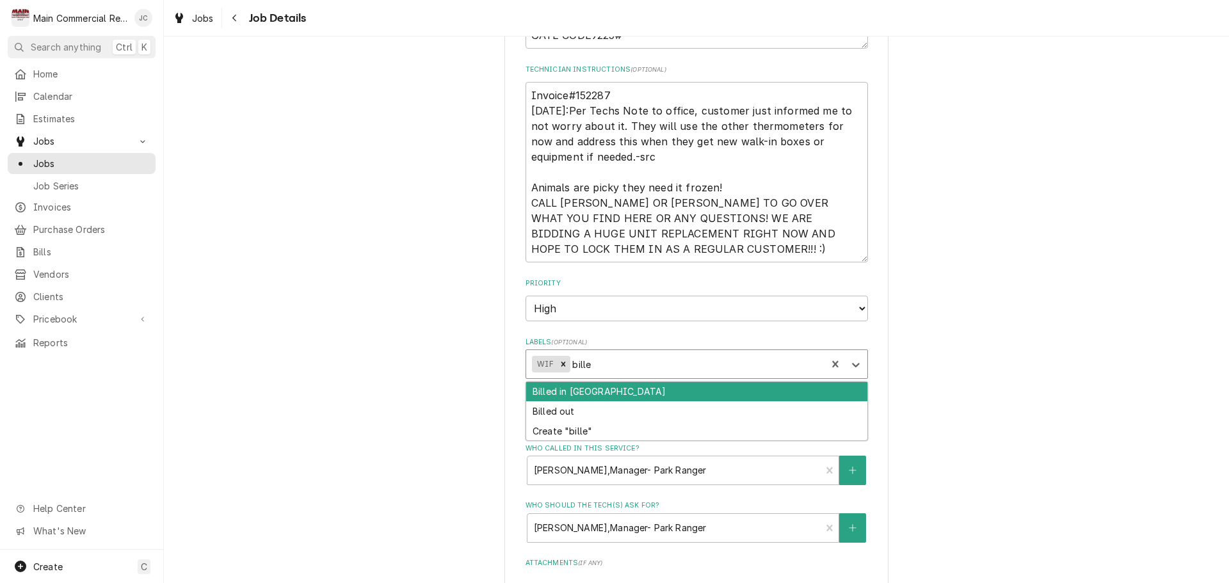
type input "billed"
click at [594, 393] on div "Billed in [GEOGRAPHIC_DATA]" at bounding box center [696, 392] width 341 height 20
type textarea "x"
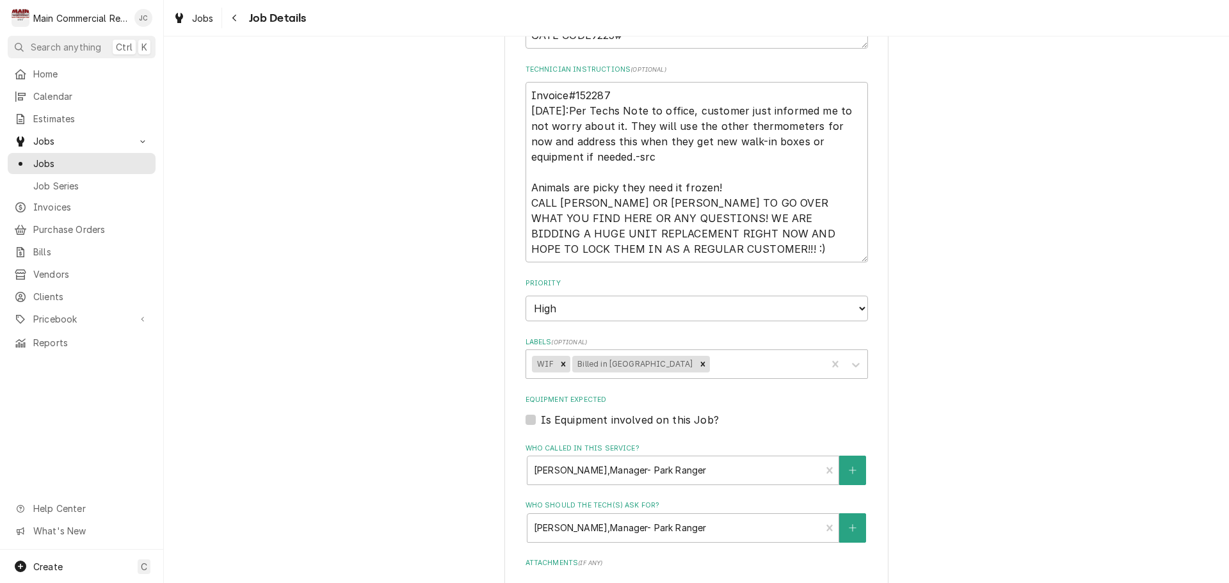
click at [988, 463] on div "Homosassa State Park 9370 W Halls River Rd, Homosassa, FL 34448 Use the fields …" at bounding box center [696, 262] width 1065 height 1193
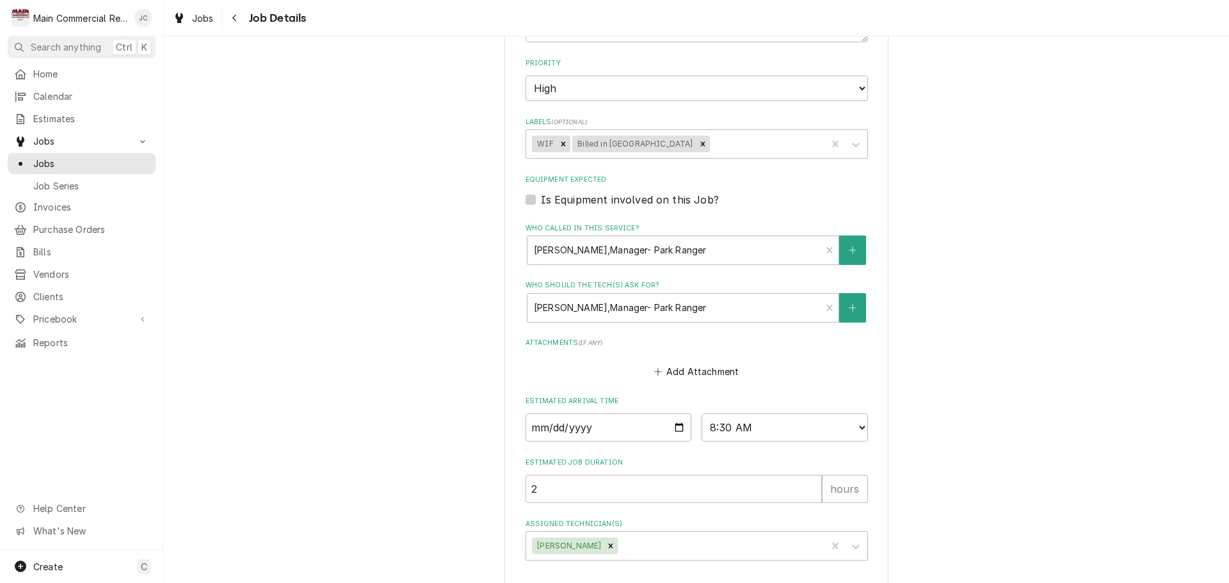
scroll to position [660, 0]
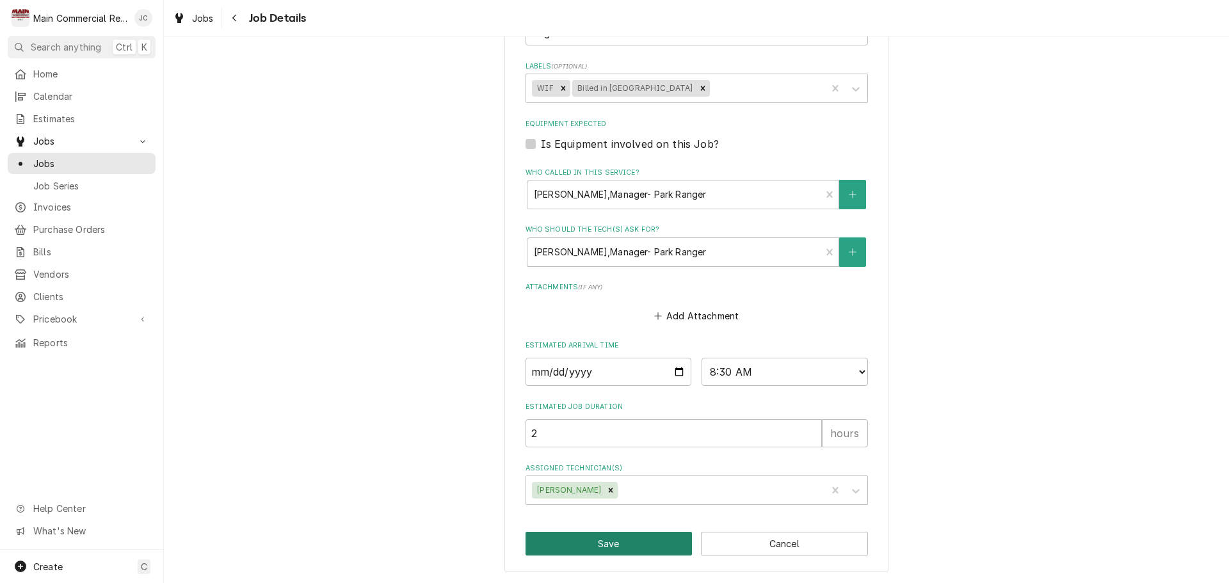
click at [635, 547] on button "Save" at bounding box center [608, 544] width 167 height 24
type textarea "x"
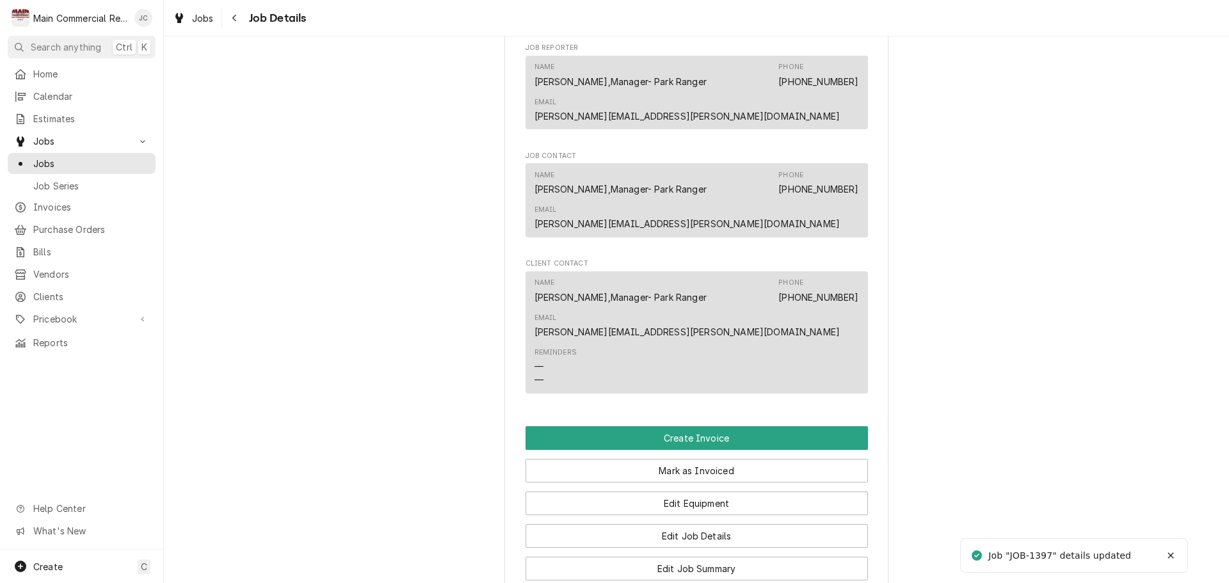
scroll to position [1216, 0]
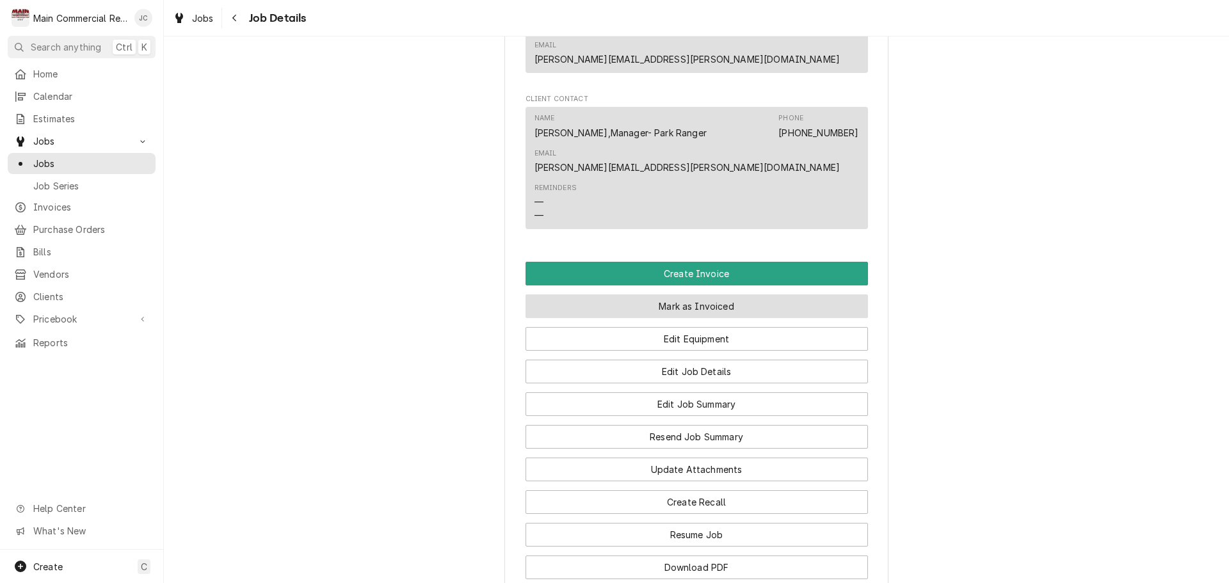
click at [685, 317] on button "Mark as Invoiced" at bounding box center [696, 306] width 342 height 24
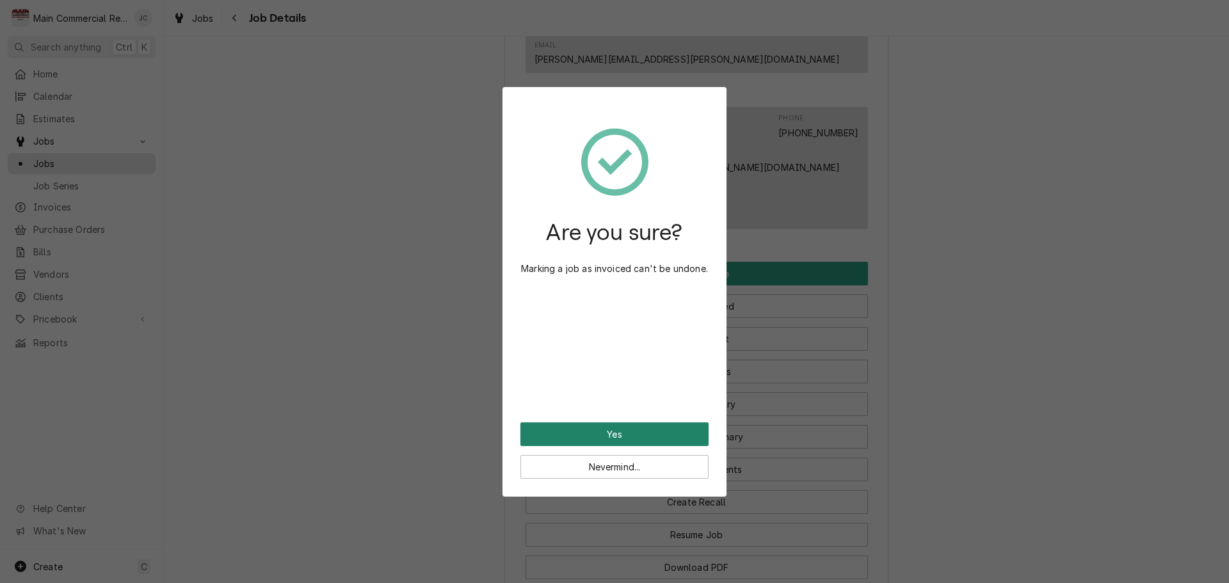
click at [595, 435] on button "Yes" at bounding box center [614, 434] width 188 height 24
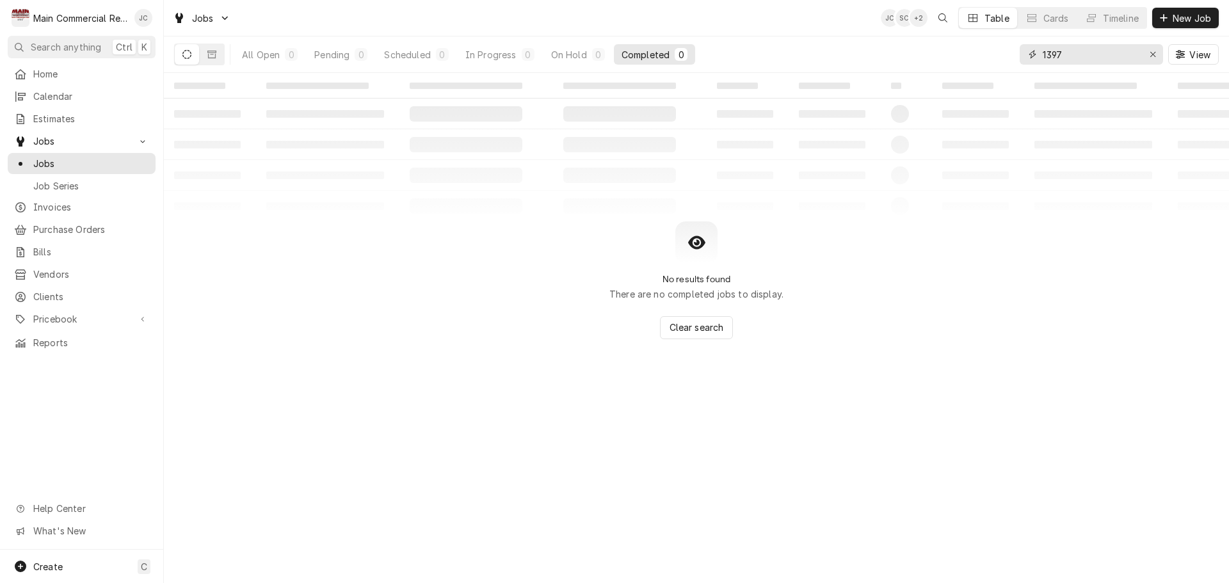
click at [1151, 56] on icon "Erase input" at bounding box center [1152, 54] width 7 height 9
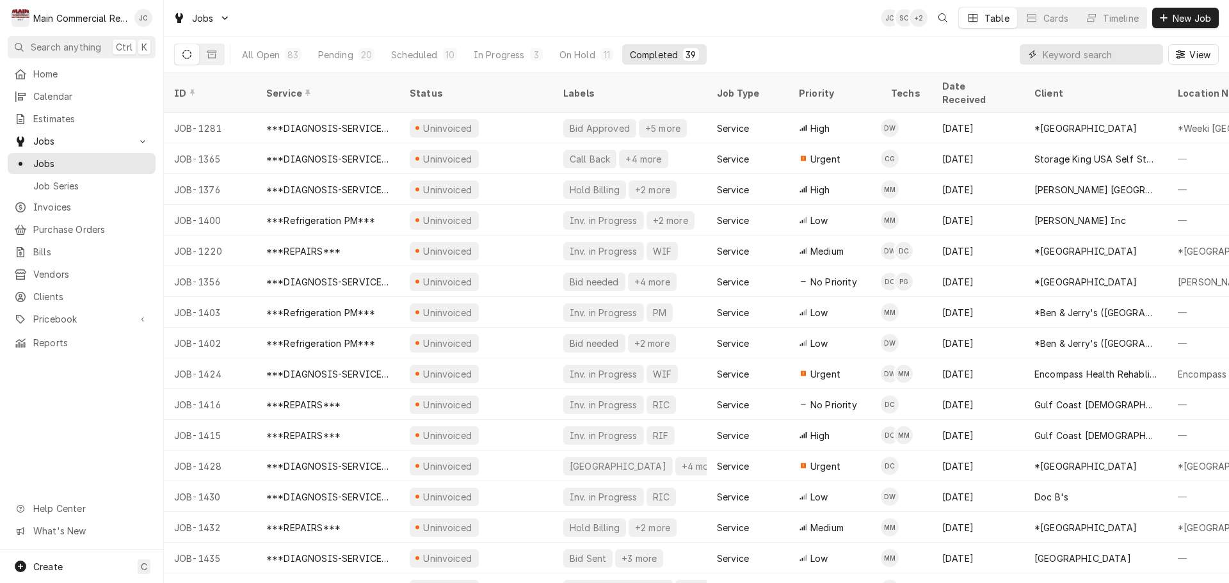
click at [1093, 54] on input "Dynamic Content Wrapper" at bounding box center [1099, 54] width 114 height 20
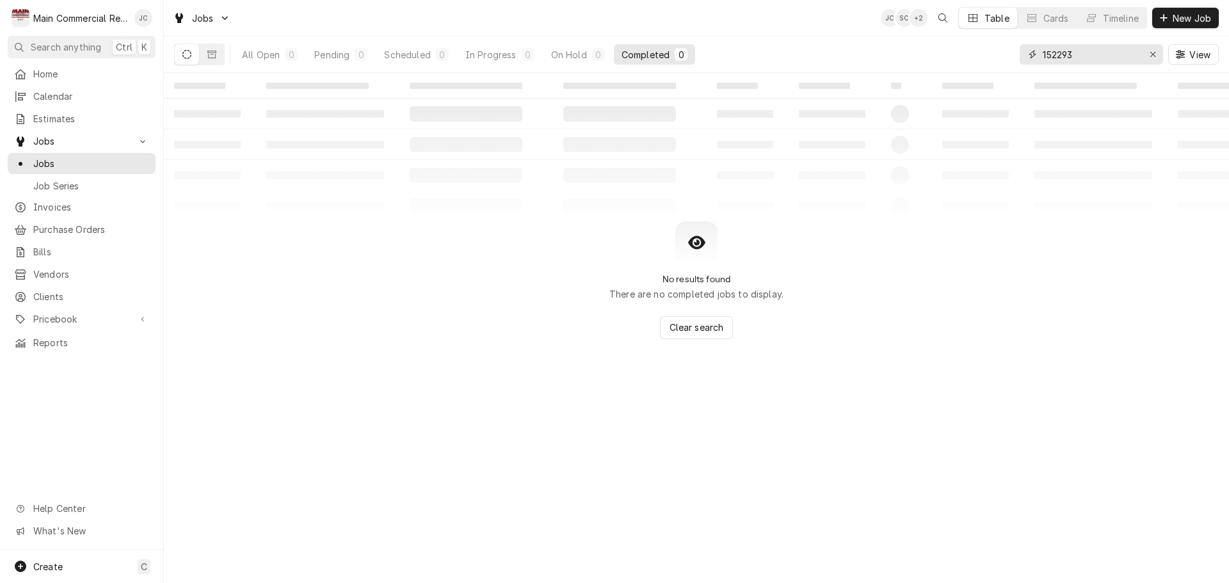
drag, startPoint x: 1121, startPoint y: 57, endPoint x: 987, endPoint y: 61, distance: 133.8
click at [987, 61] on div "All Open 0 Pending 0 Scheduled 0 In Progress 0 On Hold 0 Completed 0 152293 View" at bounding box center [696, 54] width 1044 height 36
type input "1400"
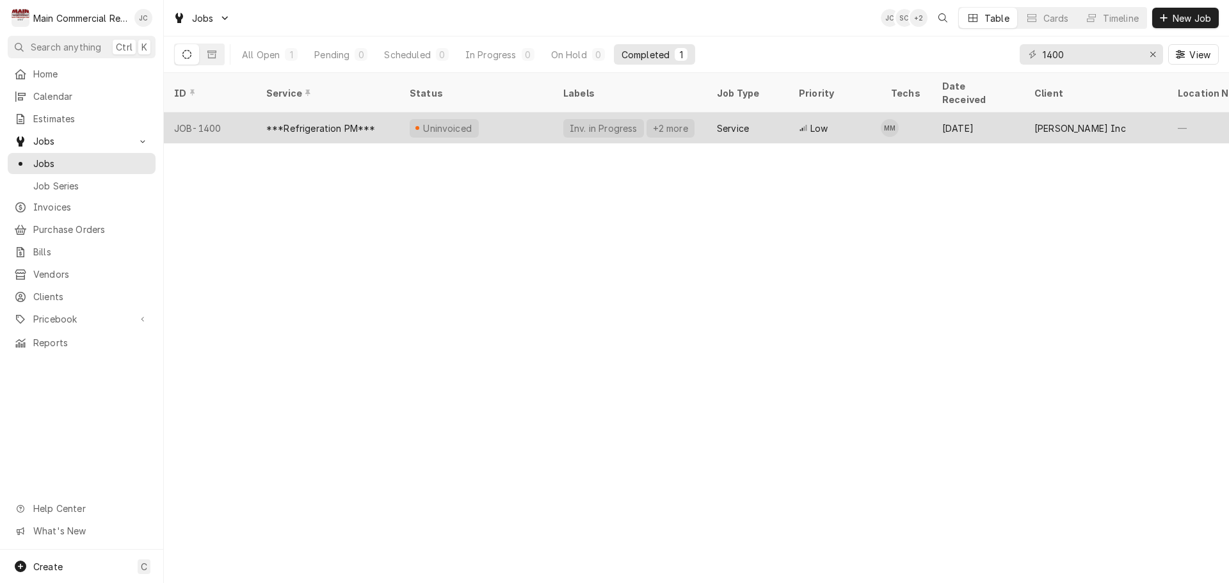
click at [529, 113] on div "Uninvoiced" at bounding box center [476, 128] width 154 height 31
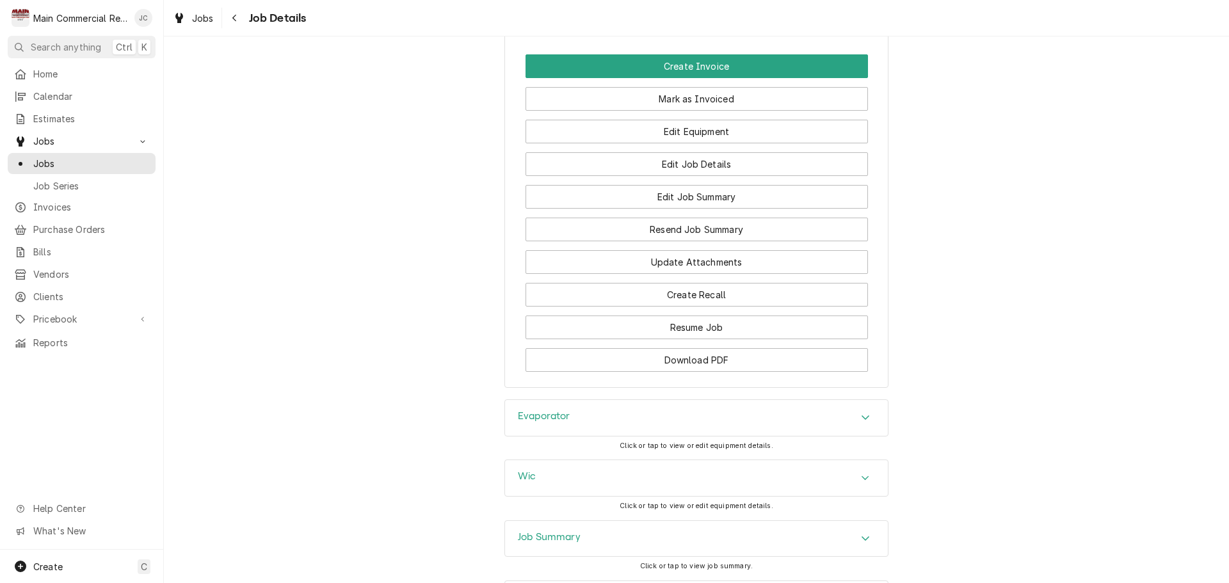
scroll to position [1472, 0]
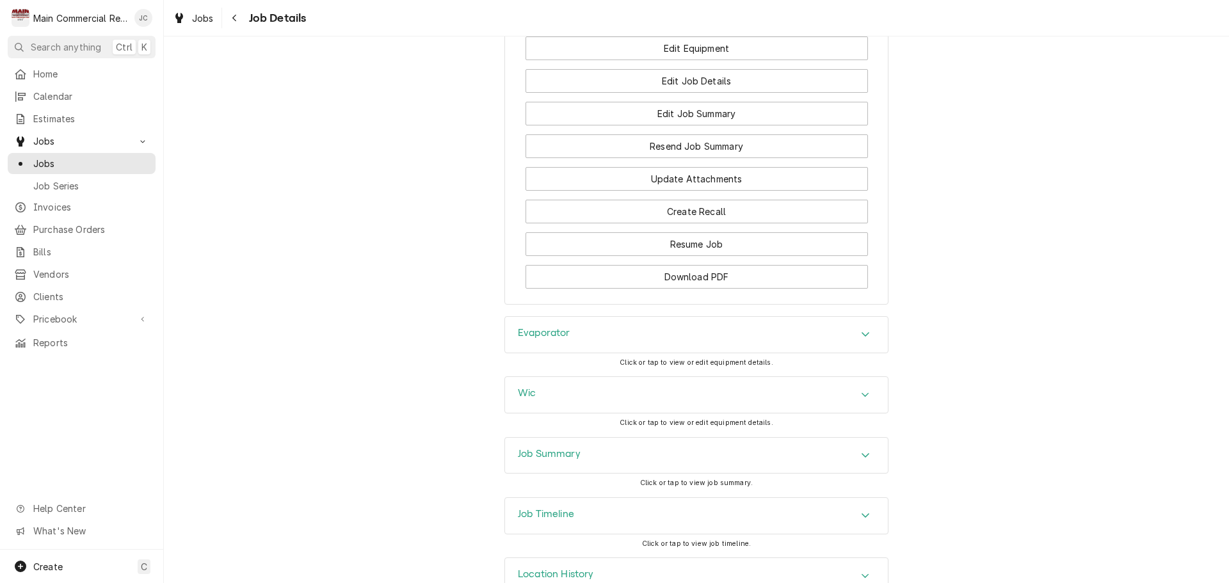
click at [733, 474] on div "Job Summary" at bounding box center [696, 456] width 383 height 36
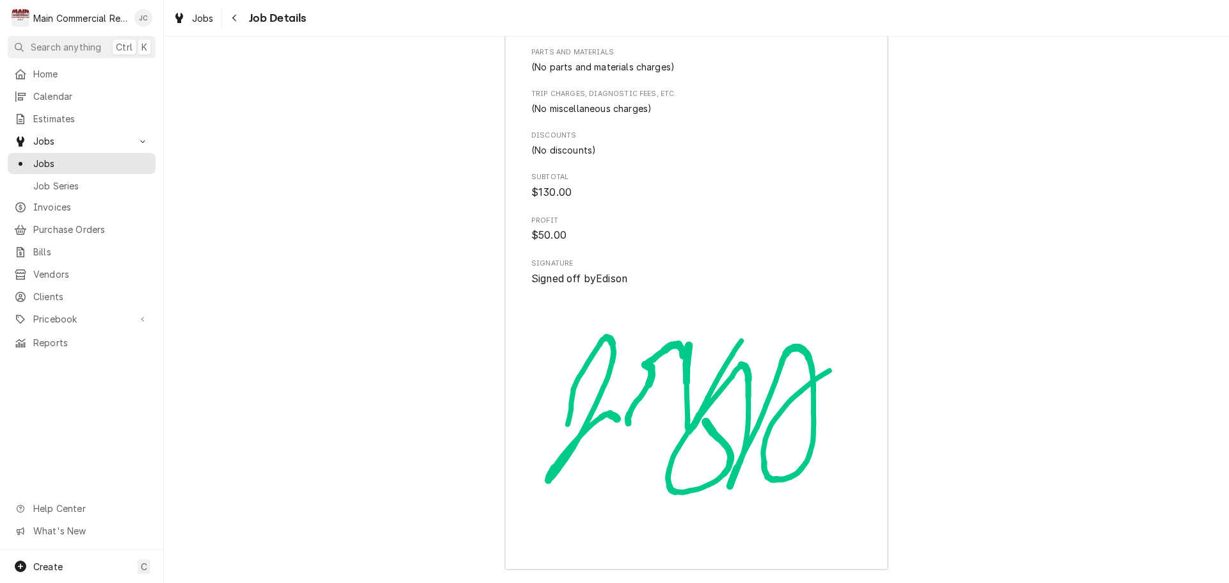
scroll to position [3087, 0]
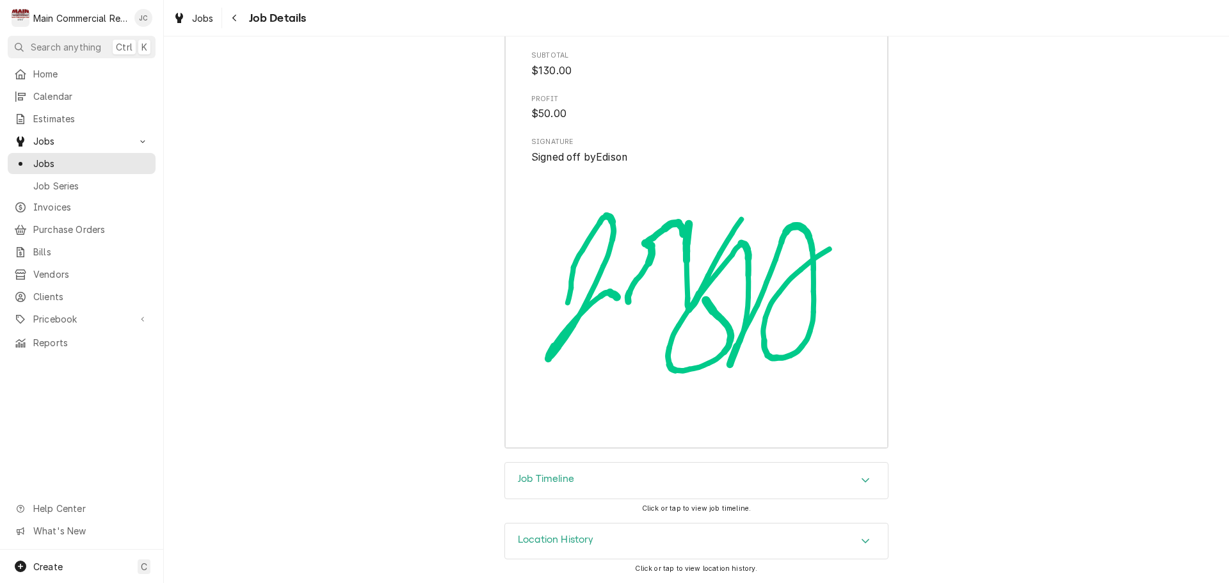
click at [646, 486] on div "Job Timeline" at bounding box center [696, 481] width 383 height 36
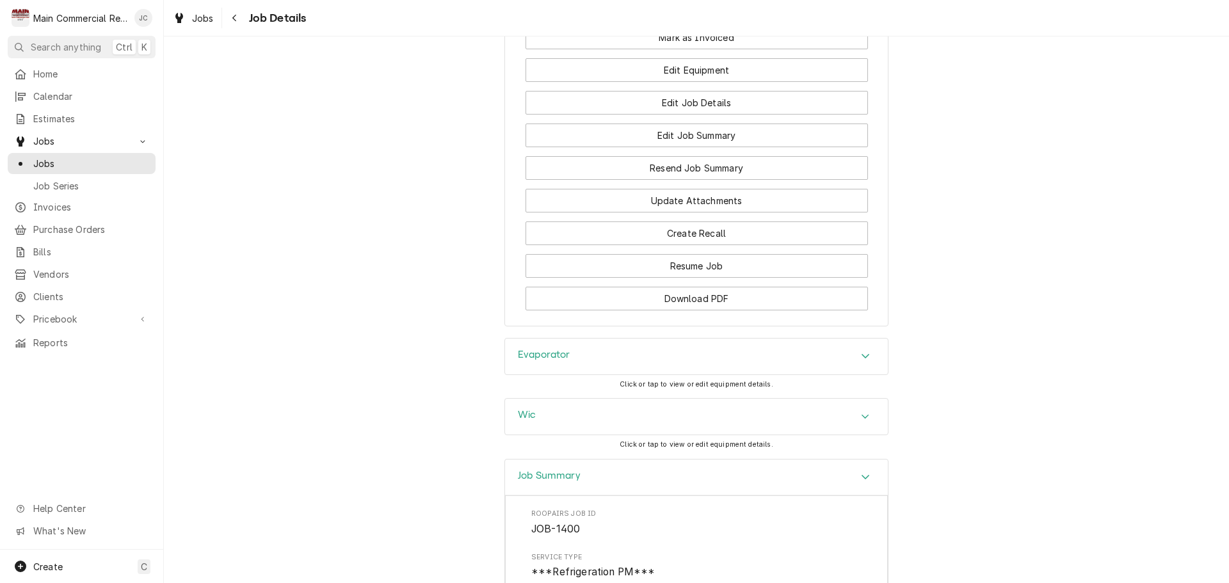
scroll to position [1305, 0]
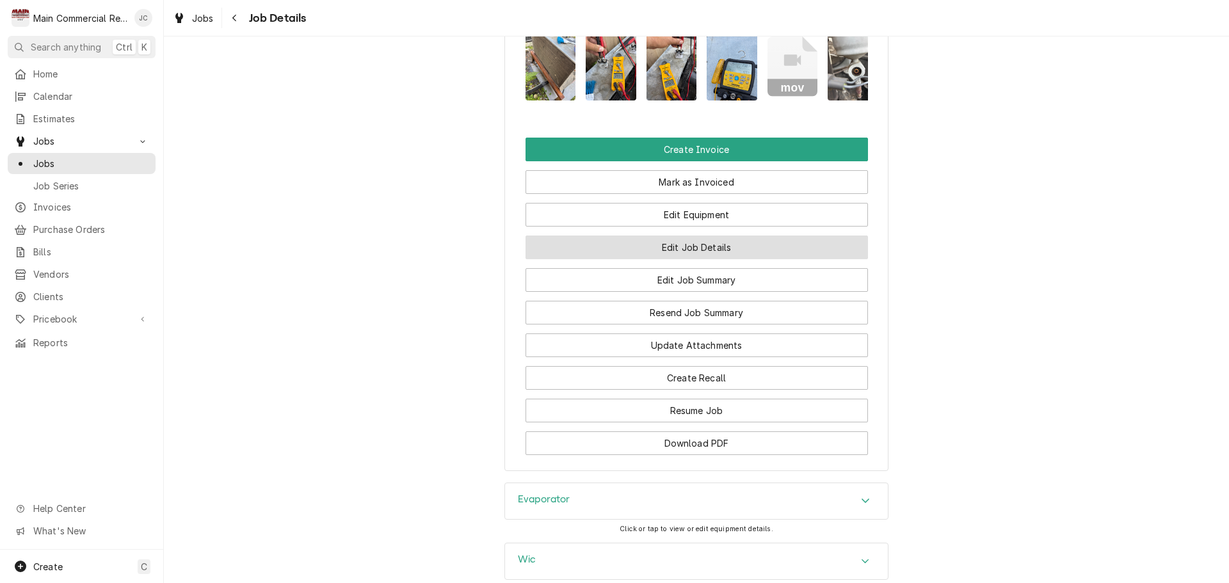
click at [716, 259] on button "Edit Job Details" at bounding box center [696, 248] width 342 height 24
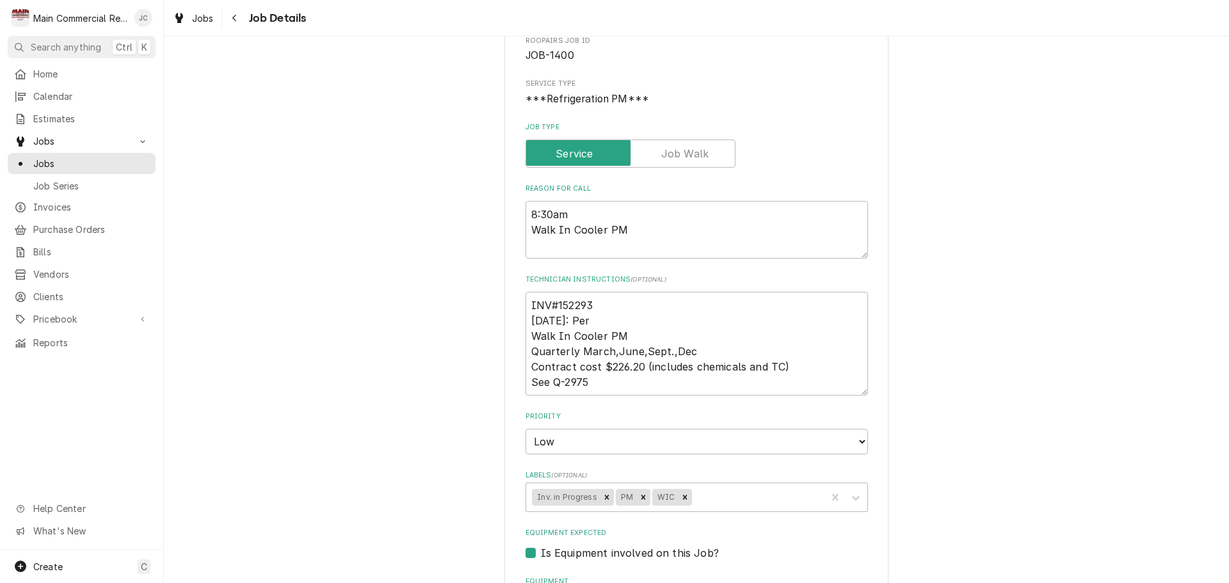
scroll to position [320, 0]
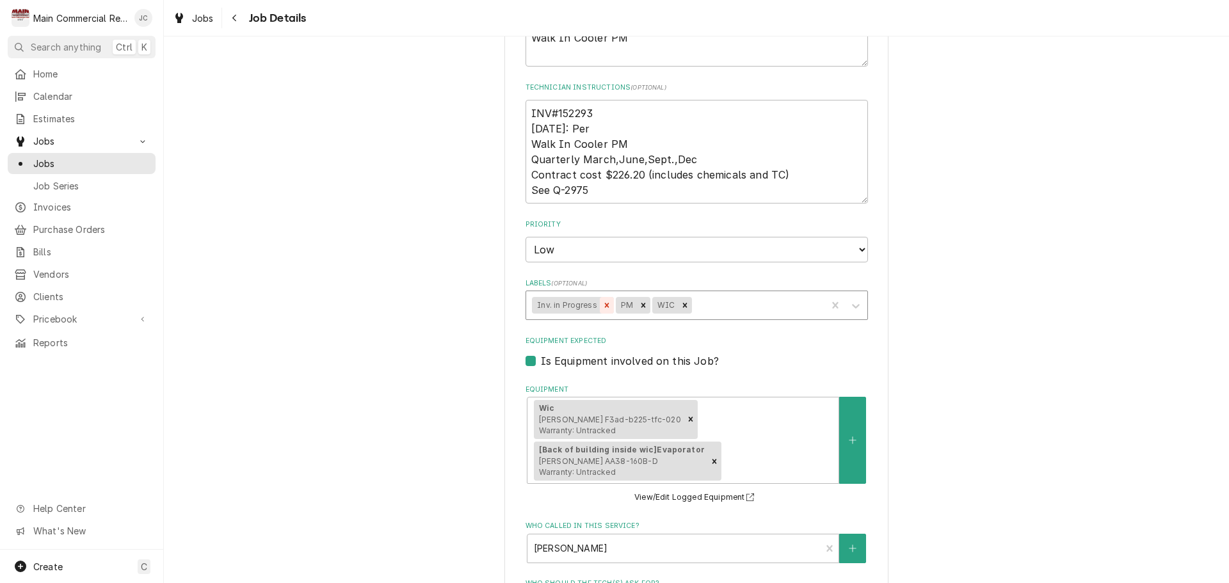
click at [603, 308] on icon "Remove Inv. in Progress" at bounding box center [606, 305] width 9 height 9
type textarea "x"
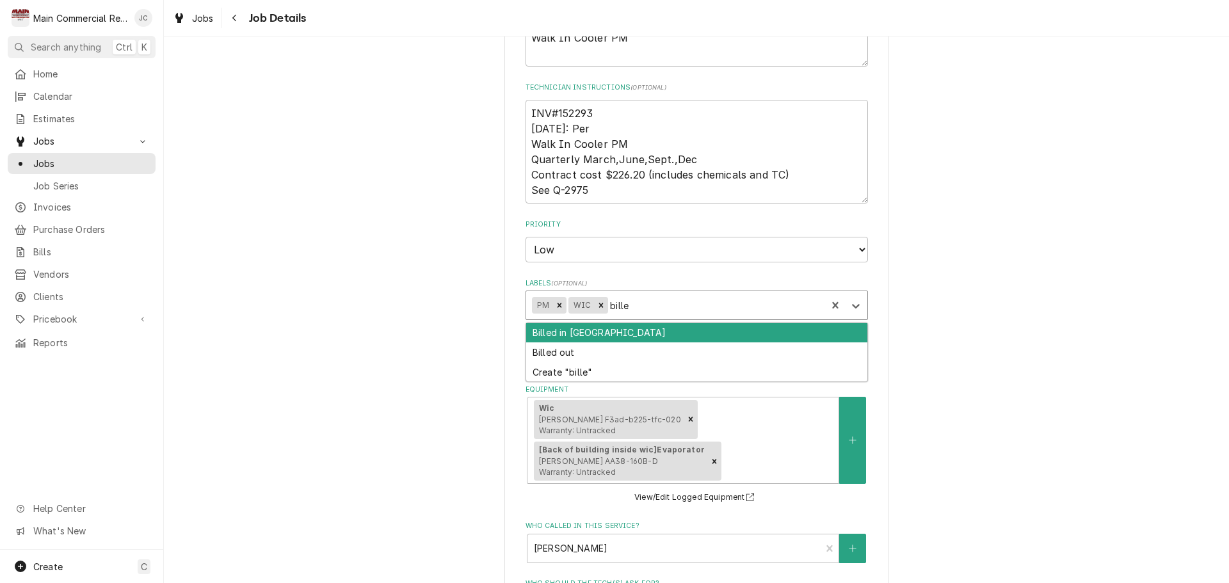
type input "billed"
click at [623, 342] on div "Billed in QBO Billed out Create "billed"" at bounding box center [696, 352] width 341 height 59
click at [644, 337] on div "Billed in [GEOGRAPHIC_DATA]" at bounding box center [696, 333] width 341 height 20
type textarea "x"
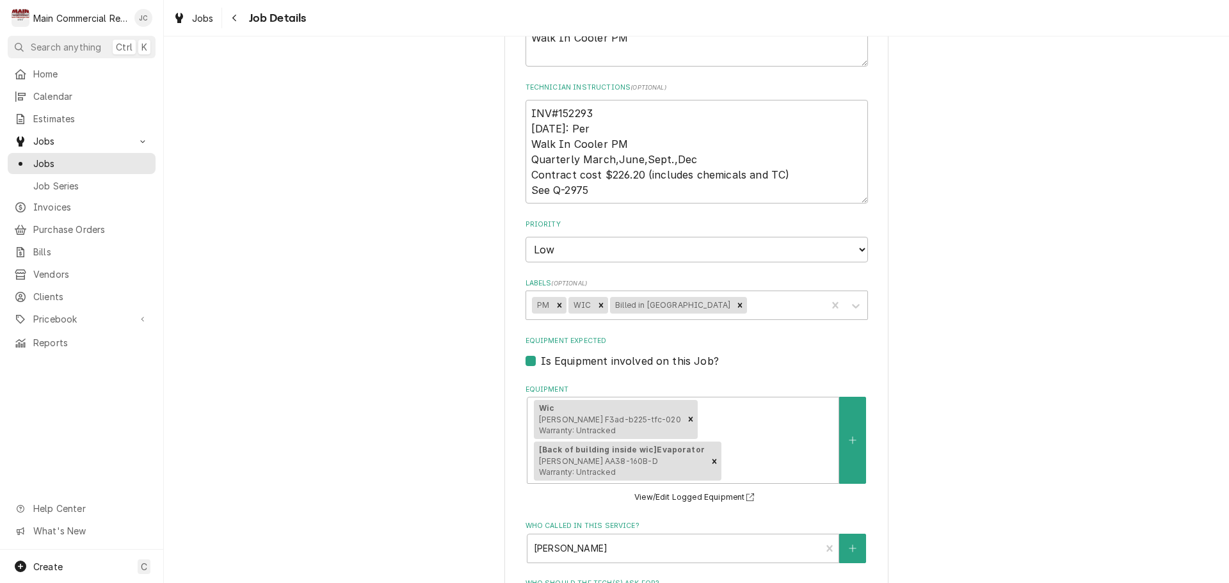
click at [937, 308] on div "Jean Niel Inc 244 Merchant Ave Suite 106, Odessa, FL 33556 Use the fields below…" at bounding box center [696, 372] width 1065 height 1284
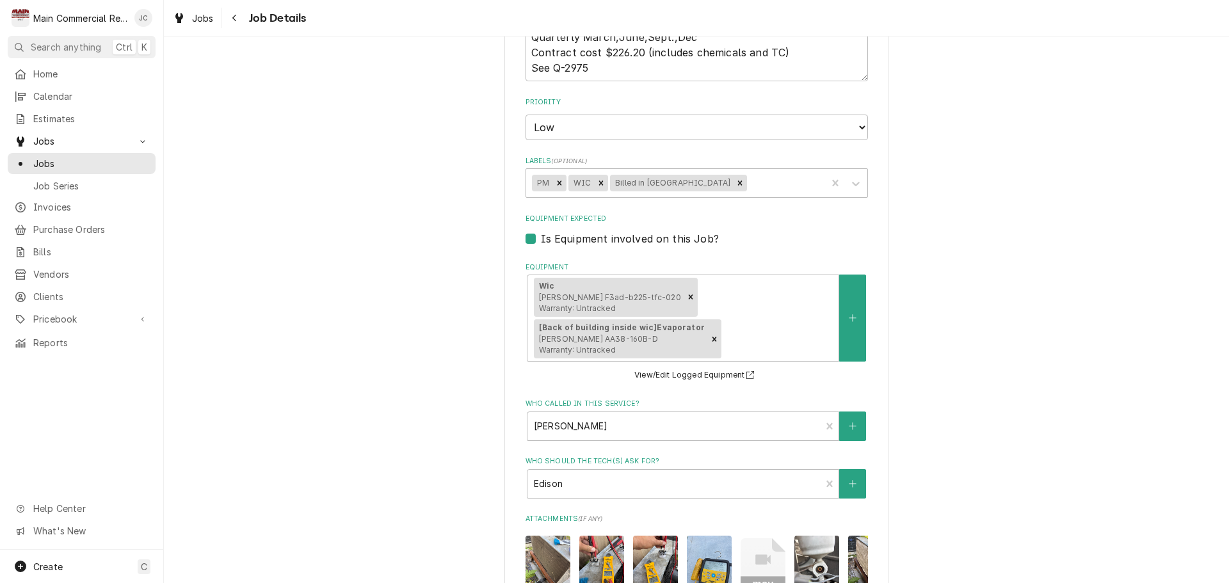
scroll to position [761, 0]
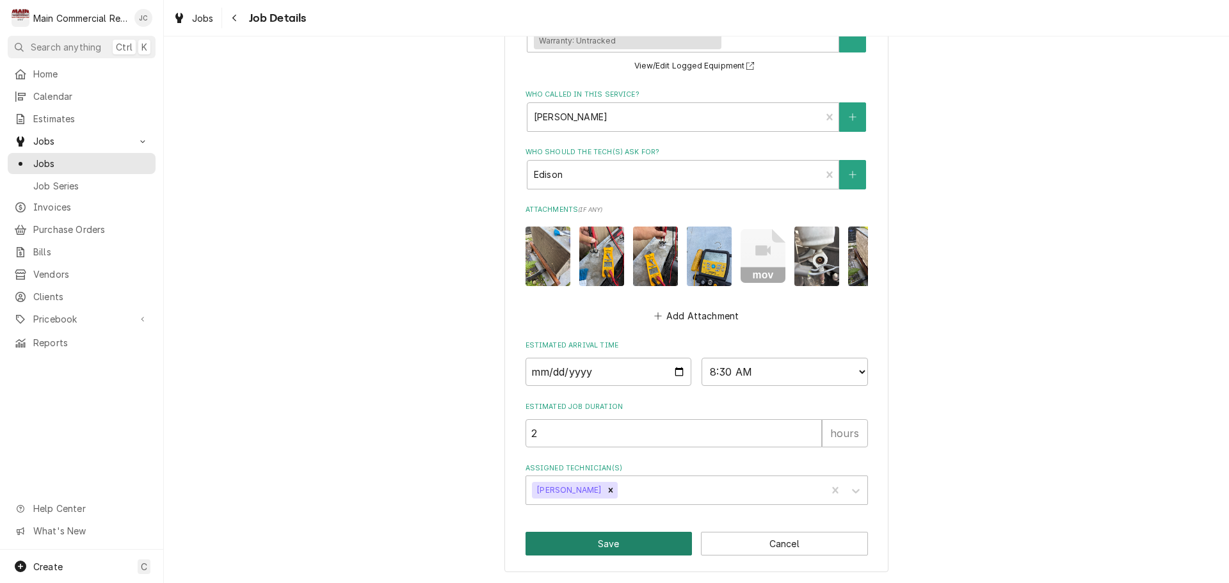
click at [615, 538] on button "Save" at bounding box center [608, 544] width 167 height 24
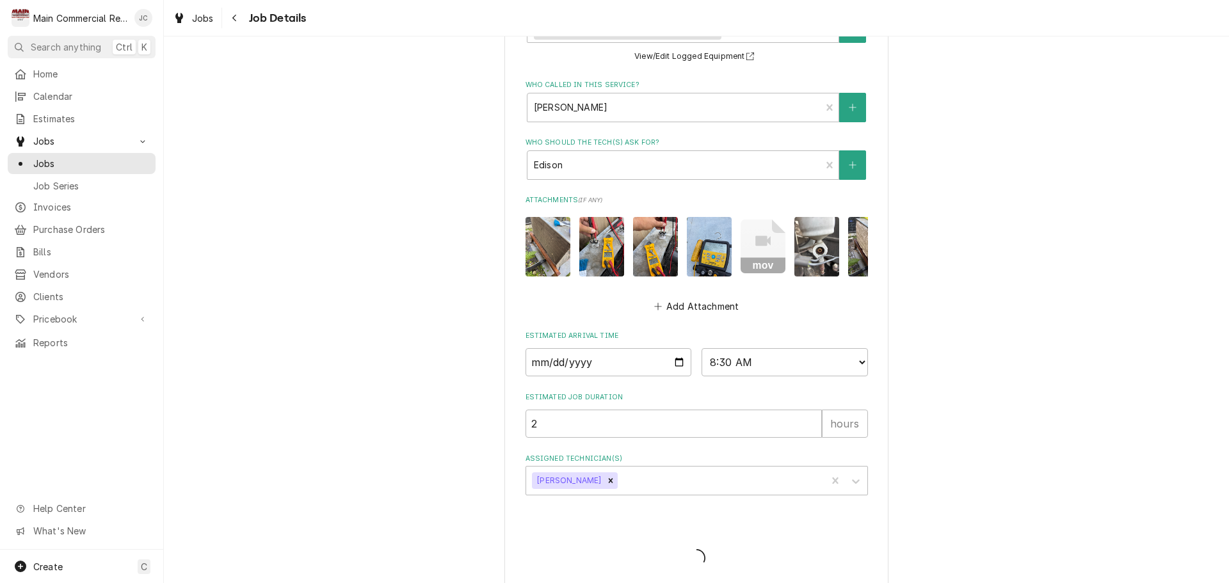
type textarea "x"
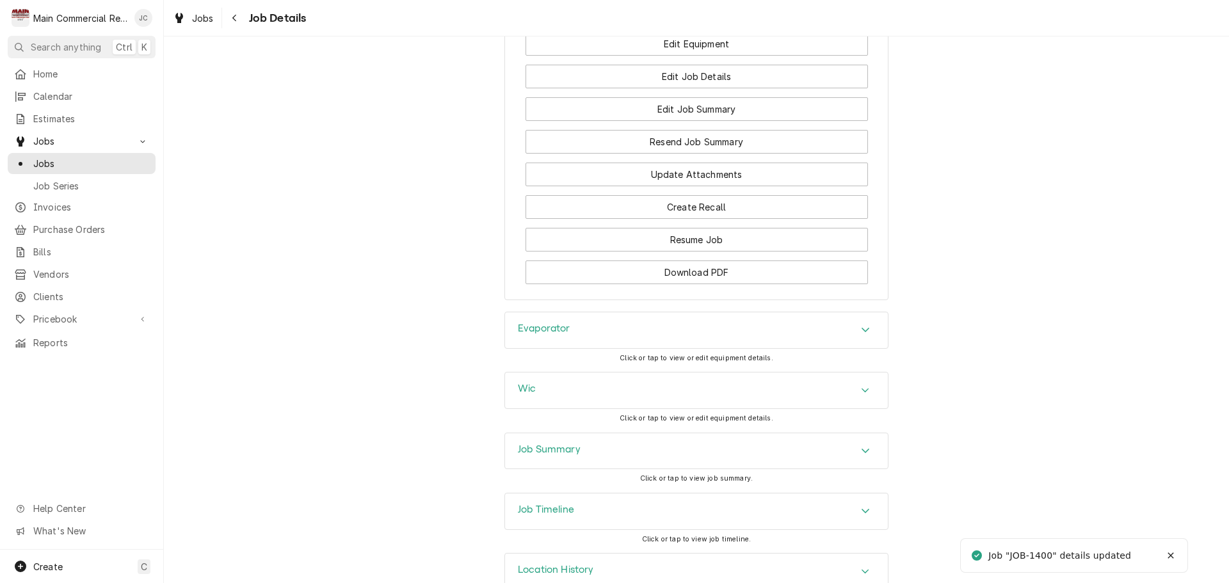
scroll to position [1275, 0]
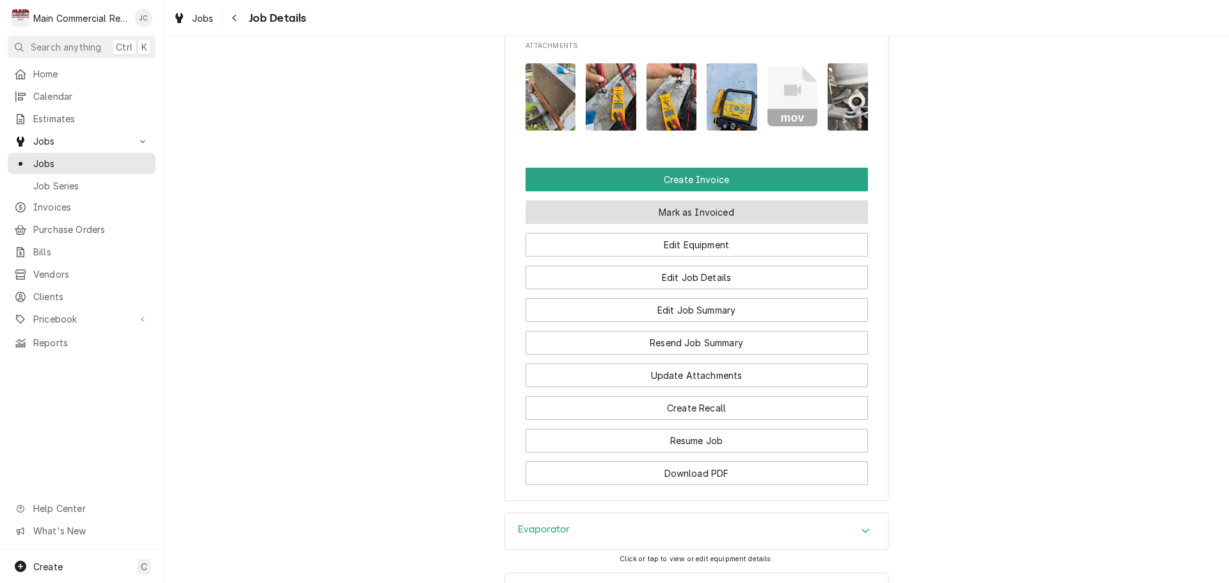
drag, startPoint x: 706, startPoint y: 239, endPoint x: 866, endPoint y: 219, distance: 161.8
click at [706, 224] on button "Mark as Invoiced" at bounding box center [696, 212] width 342 height 24
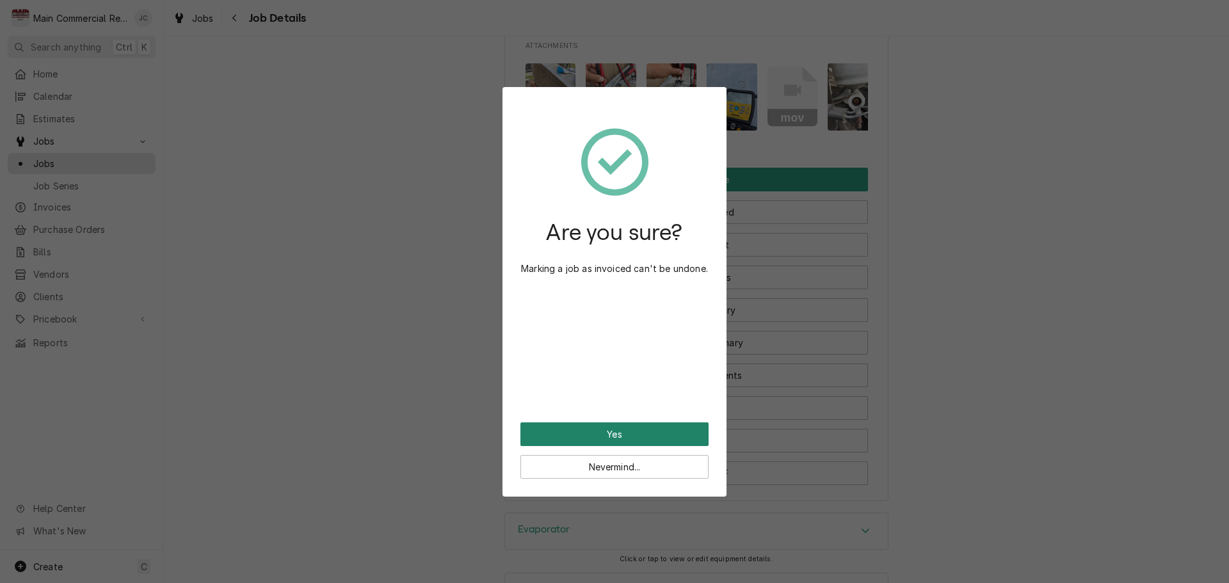
click at [614, 434] on button "Yes" at bounding box center [614, 434] width 188 height 24
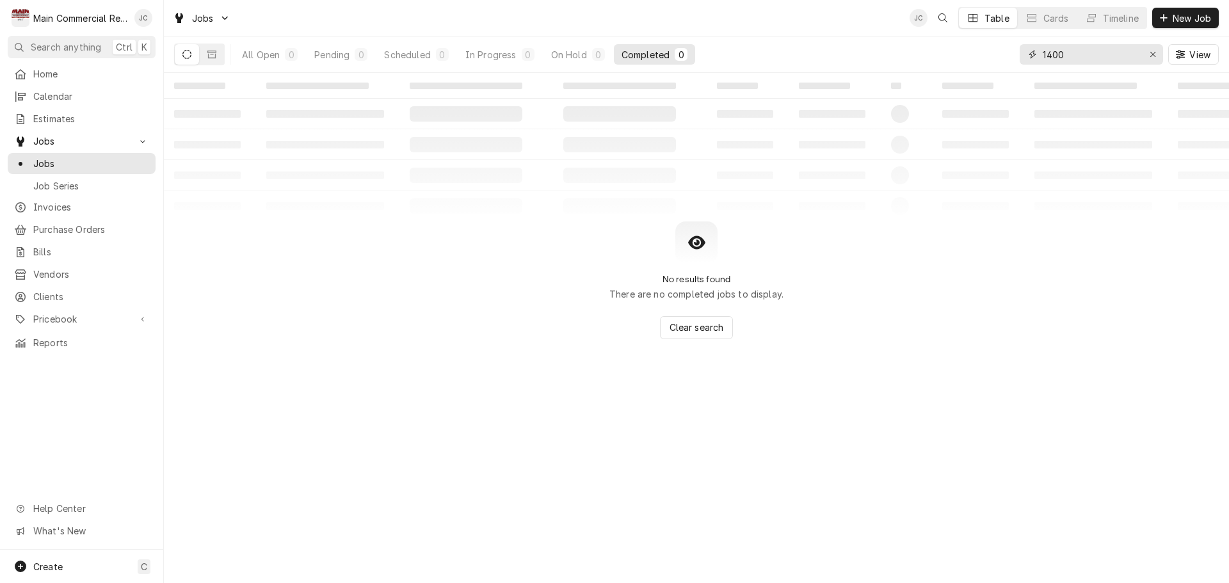
click at [1108, 56] on input "1400" at bounding box center [1090, 54] width 96 height 20
click at [216, 52] on button "Dynamic Content Wrapper" at bounding box center [212, 54] width 24 height 20
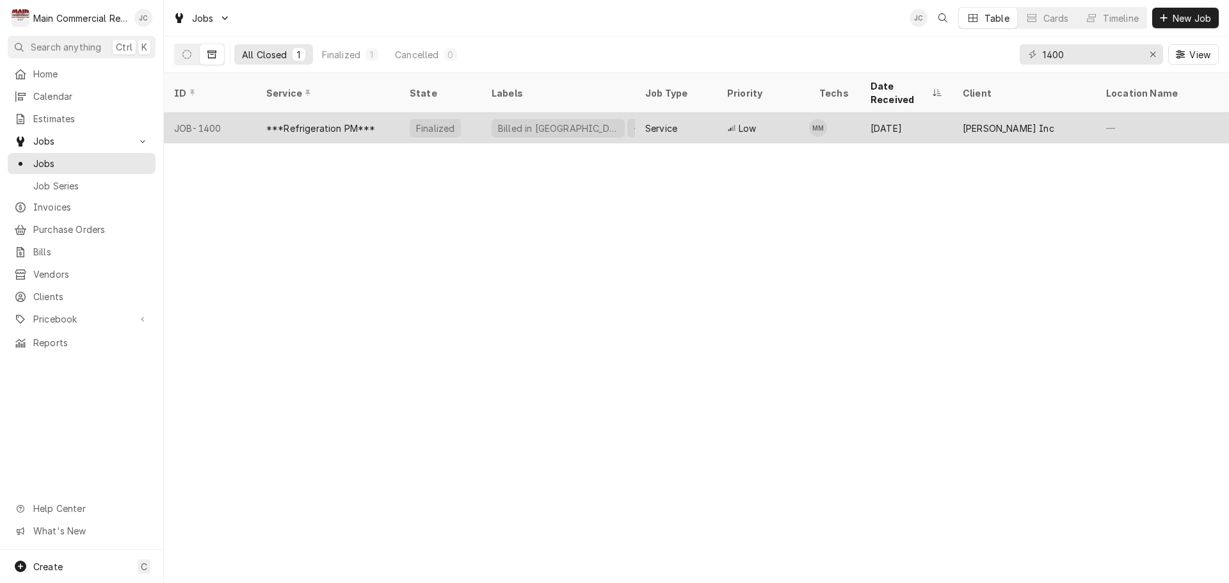
click at [338, 122] on div "***Refrigeration PM***" at bounding box center [320, 128] width 109 height 13
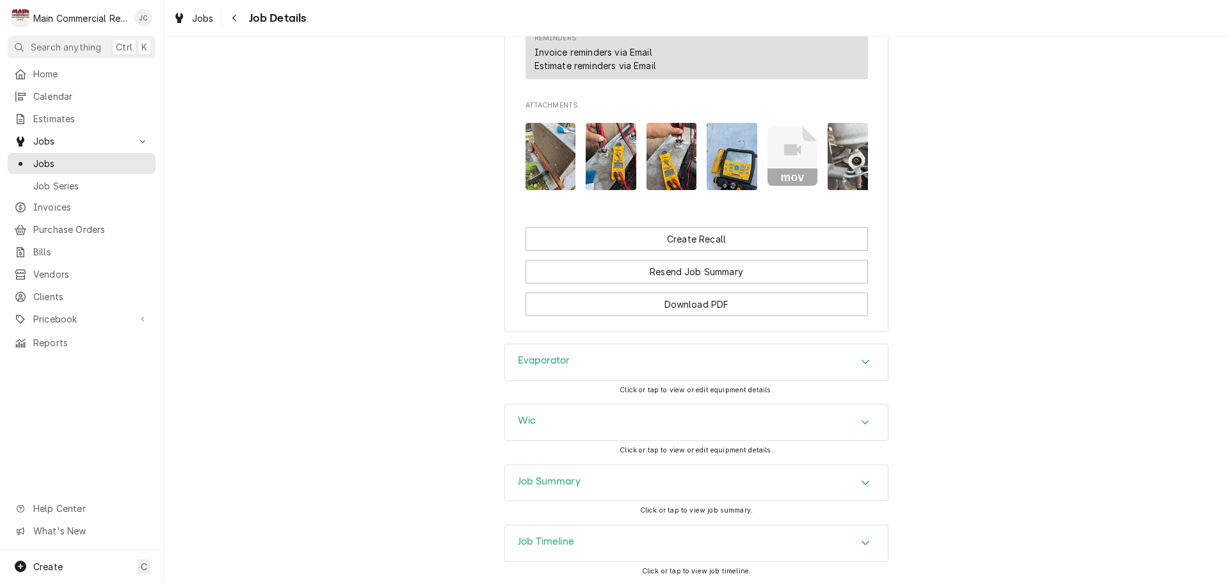
scroll to position [1303, 0]
